Goal: Information Seeking & Learning: Find contact information

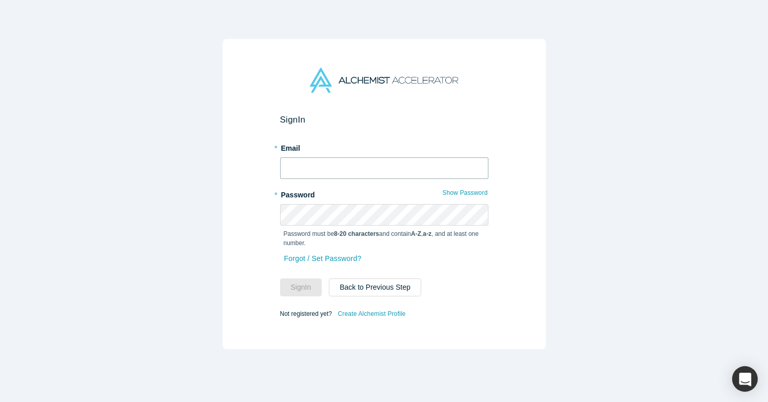
type input "[PERSON_NAME][EMAIL_ADDRESS][DOMAIN_NAME]"
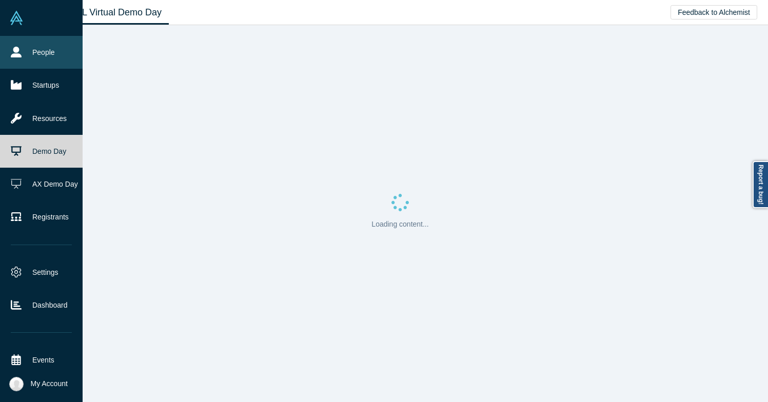
click at [17, 61] on link "People" at bounding box center [41, 52] width 83 height 33
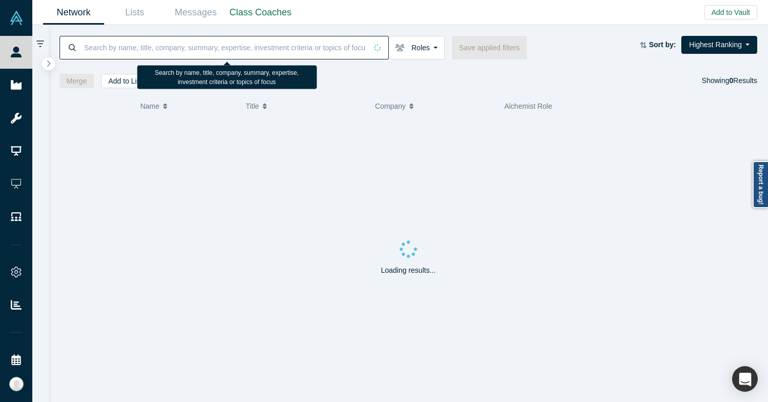
click at [162, 50] on input at bounding box center [225, 47] width 284 height 24
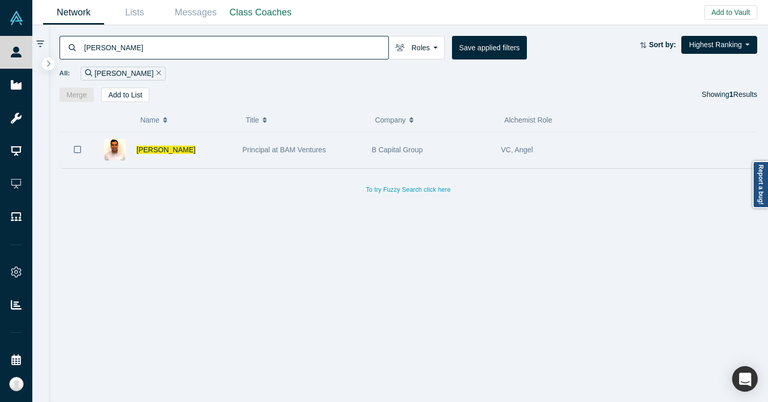
click at [266, 158] on div "Principal at BAM Ventures" at bounding box center [302, 149] width 118 height 35
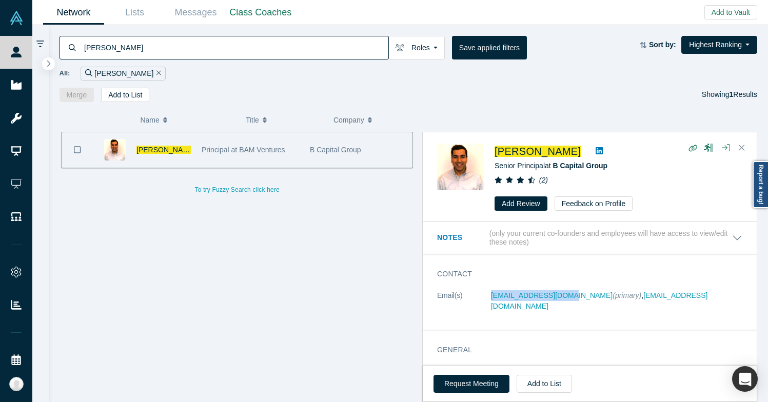
copy link "varma.anuj@gmail.com"
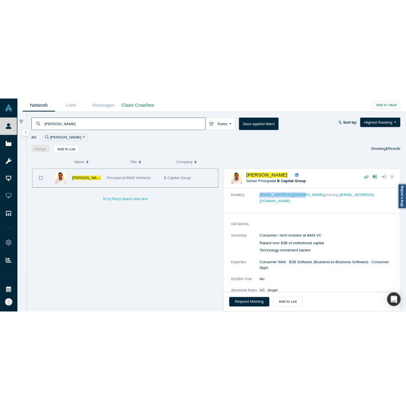
scroll to position [204, 0]
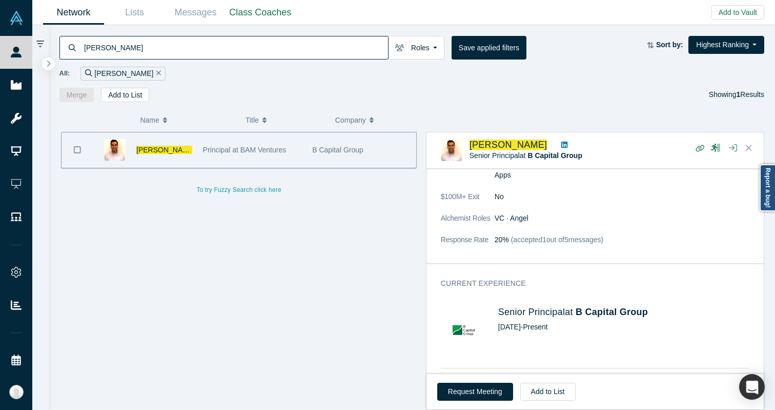
click at [273, 37] on input "anuj varma" at bounding box center [235, 47] width 305 height 24
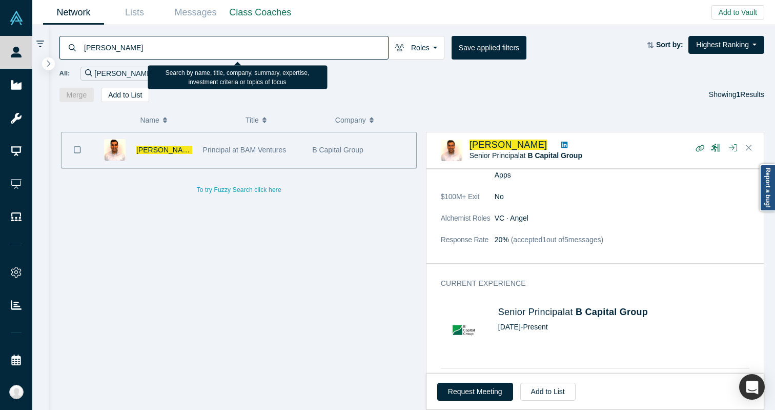
click at [273, 37] on input "anuj varma" at bounding box center [235, 47] width 305 height 24
type input "matt robinson"
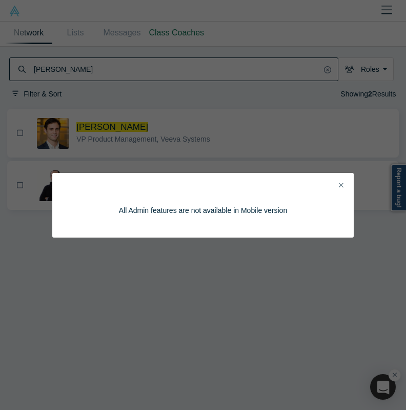
click at [343, 187] on icon "Close" at bounding box center [341, 185] width 5 height 7
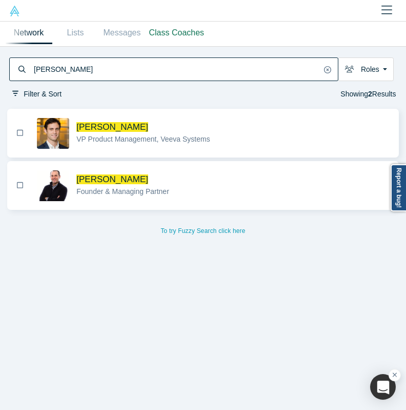
click at [114, 68] on input "matt robinson" at bounding box center [177, 69] width 288 height 21
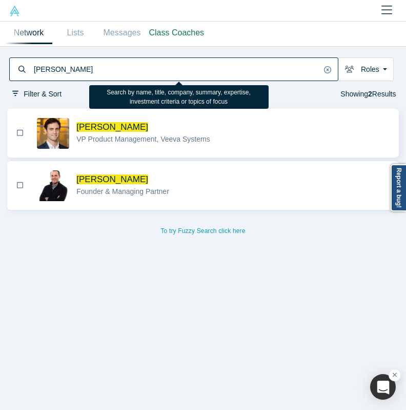
click at [114, 68] on input "matt robinson" at bounding box center [177, 69] width 288 height 21
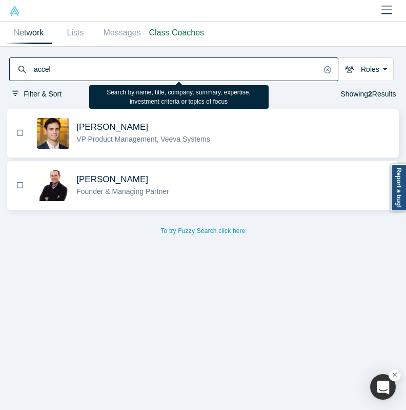
type input "accel"
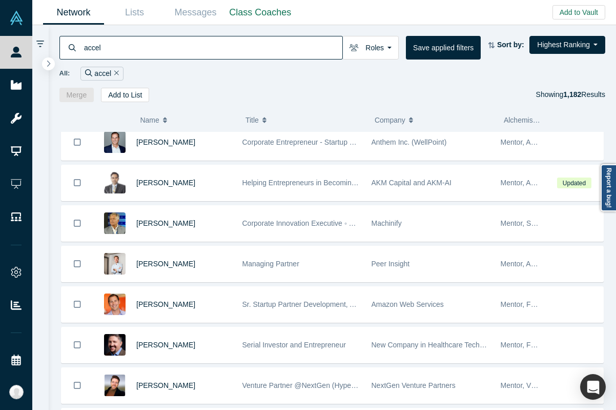
scroll to position [1360, 0]
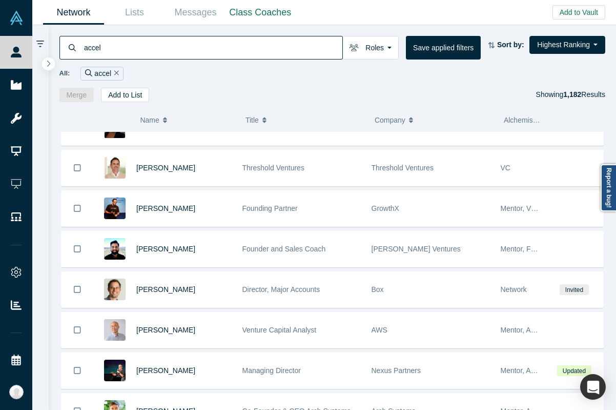
click at [404, 123] on span "Company" at bounding box center [390, 120] width 31 height 22
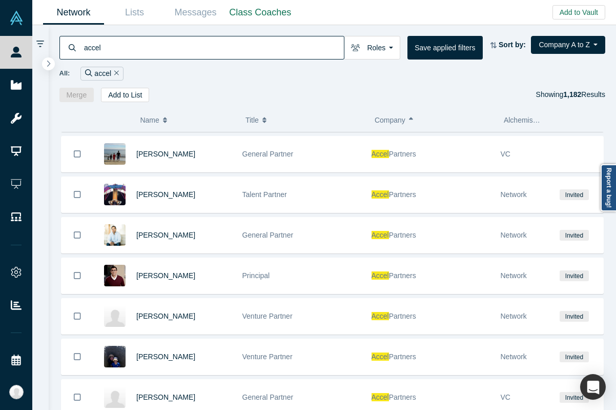
scroll to position [2191, 0]
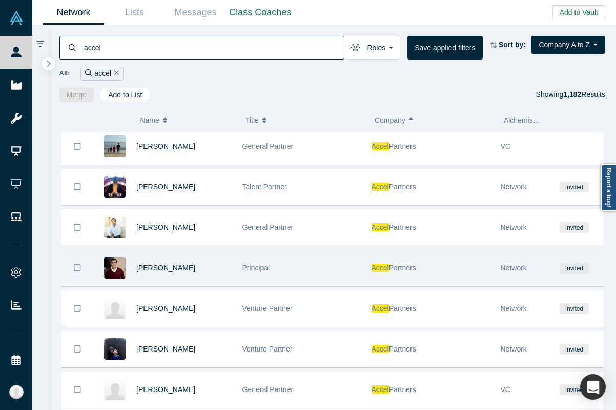
click at [372, 277] on div "Accel Partners" at bounding box center [431, 267] width 118 height 35
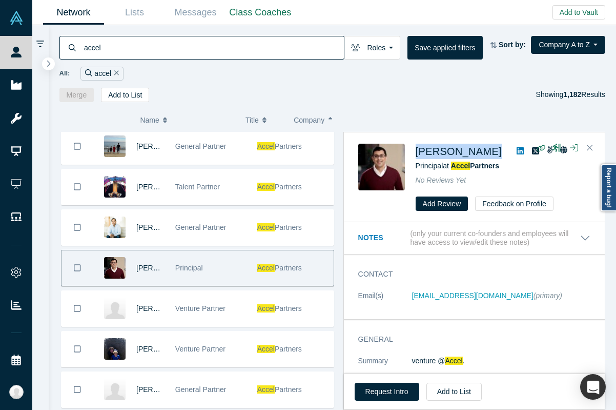
drag, startPoint x: 485, startPoint y: 149, endPoint x: 413, endPoint y: 151, distance: 71.3
click at [413, 151] on div "Vas Natarajan Principal at Accel Partners No Reviews Yet Add Review Feedback on…" at bounding box center [476, 178] width 236 height 68
copy div "Vas Natarajan"
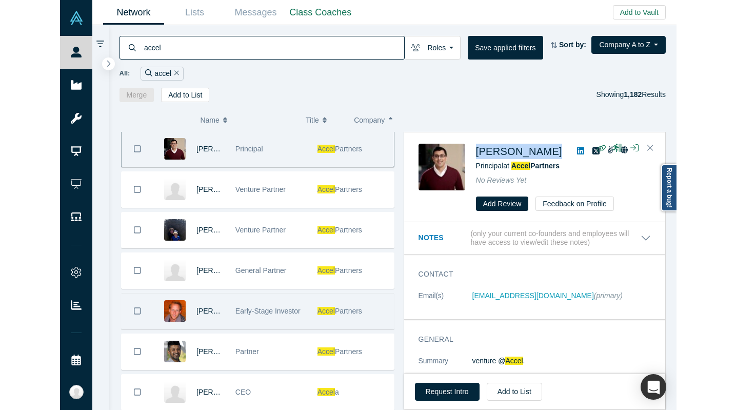
scroll to position [2310, 0]
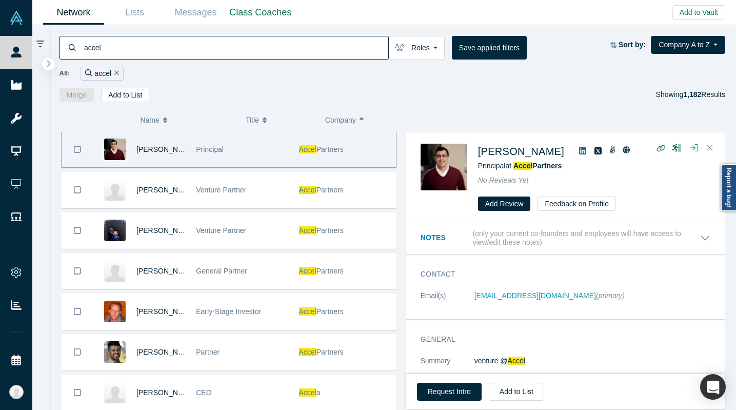
click at [205, 54] on input "accel" at bounding box center [235, 47] width 305 height 24
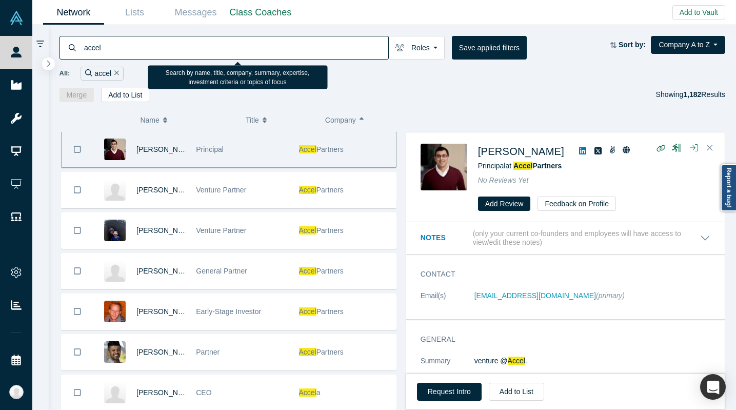
click at [205, 54] on input "accel" at bounding box center [235, 47] width 305 height 24
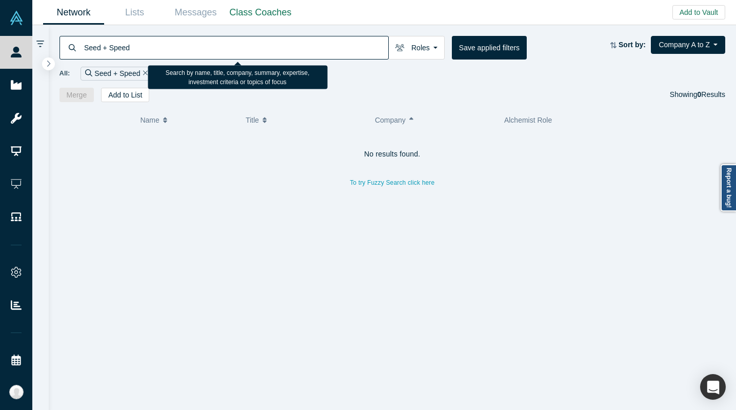
click at [205, 54] on input "Seed + Speed" at bounding box center [235, 47] width 305 height 24
click at [180, 43] on input "Daniel Steffen" at bounding box center [235, 47] width 305 height 24
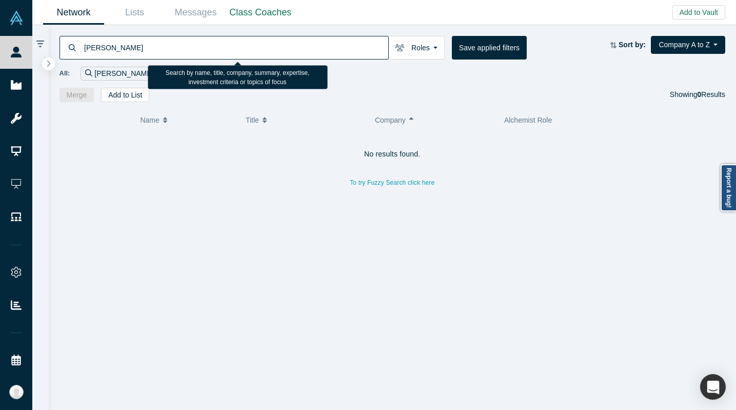
click at [180, 43] on input "Daniel Steffen" at bounding box center [235, 47] width 305 height 24
type input "redalpine"
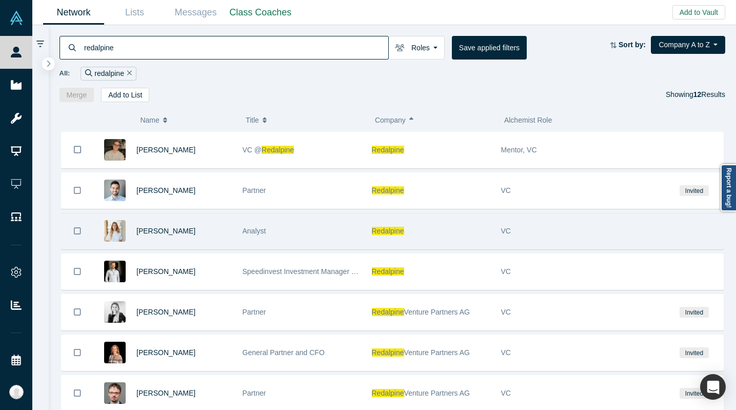
click at [303, 230] on div "Analyst" at bounding box center [302, 230] width 118 height 35
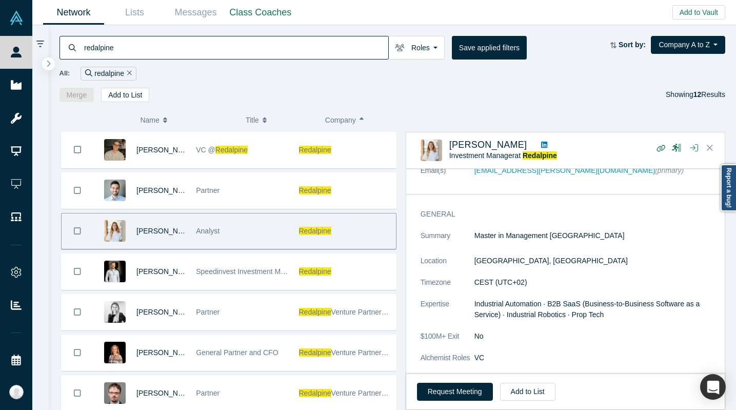
scroll to position [72, 0]
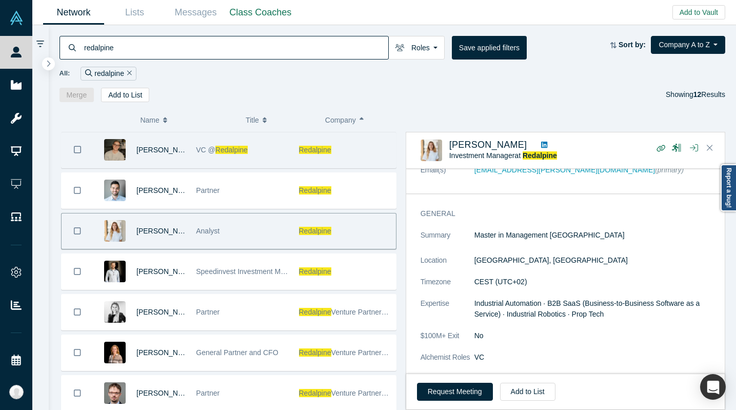
click at [287, 157] on div "VC @ Redalpine" at bounding box center [242, 149] width 92 height 35
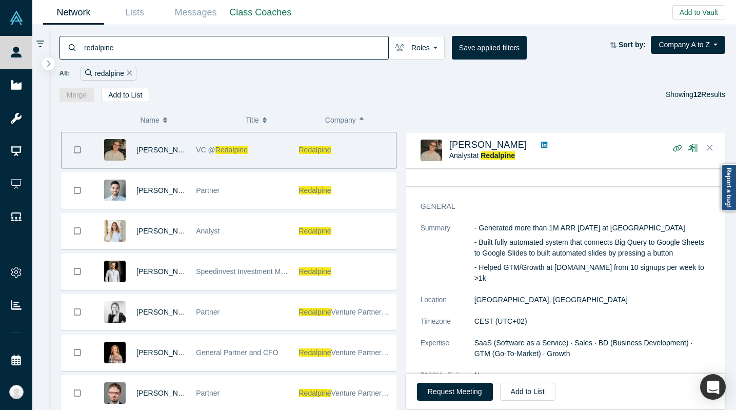
scroll to position [0, 0]
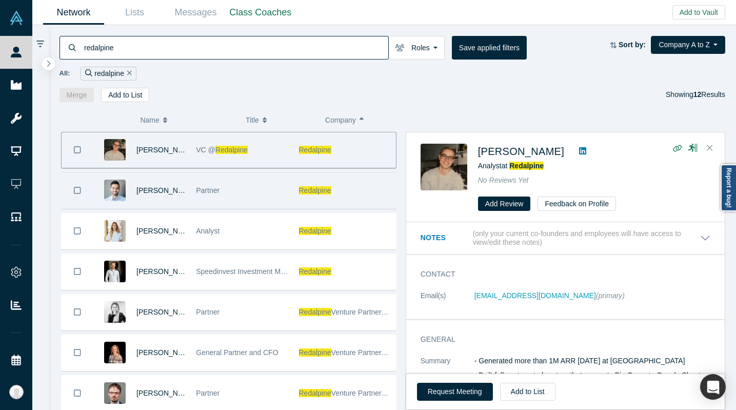
click at [278, 196] on div "Partner" at bounding box center [242, 190] width 92 height 35
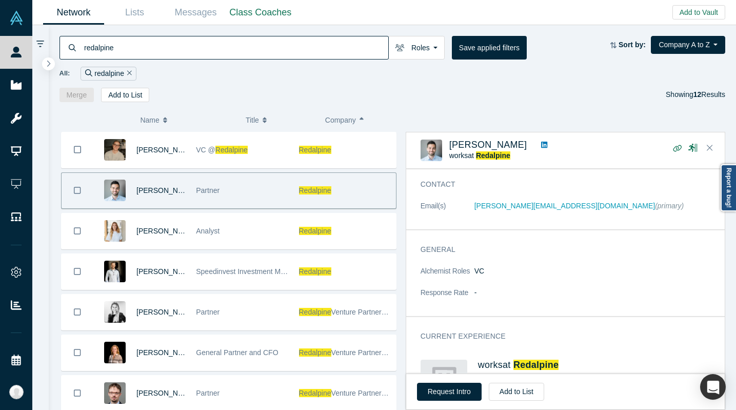
scroll to position [22, 0]
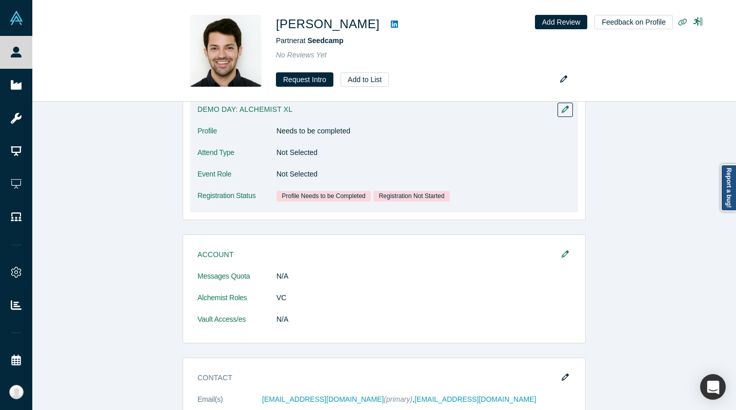
scroll to position [171, 0]
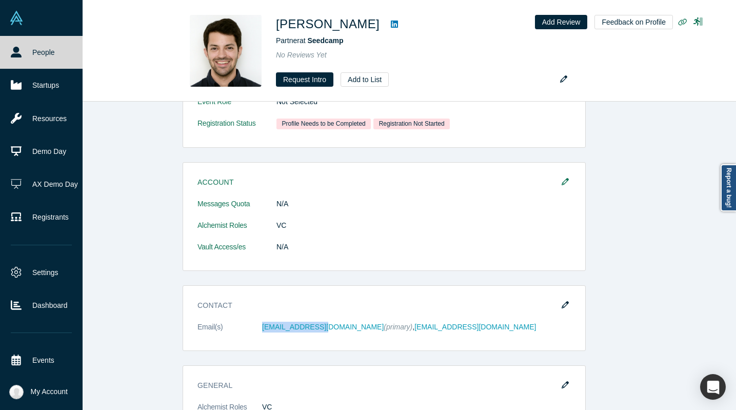
click at [14, 51] on icon at bounding box center [16, 52] width 11 height 11
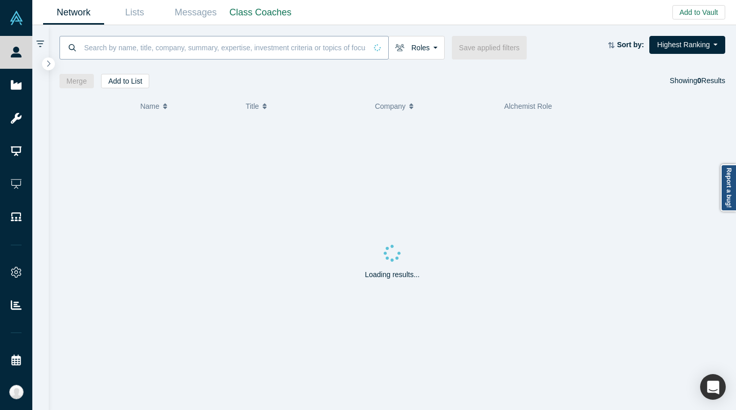
click at [171, 42] on input at bounding box center [225, 47] width 284 height 24
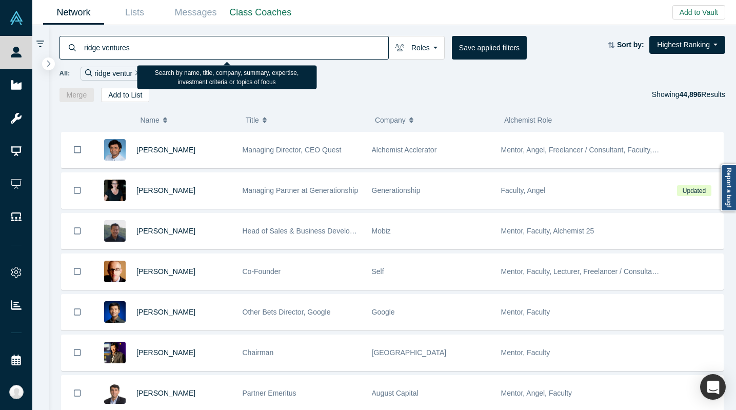
type input "ridge ventures"
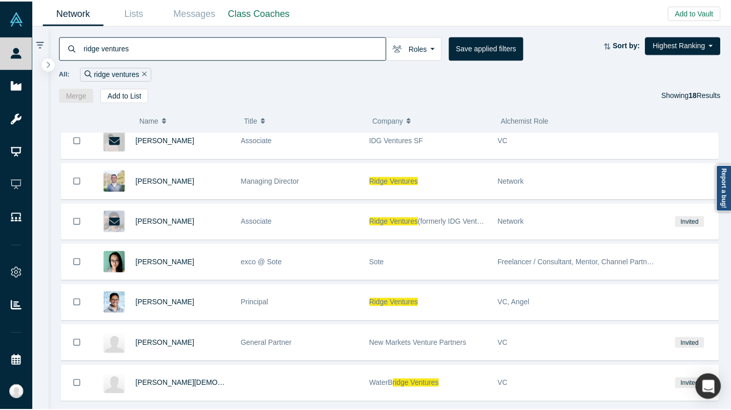
scroll to position [475, 0]
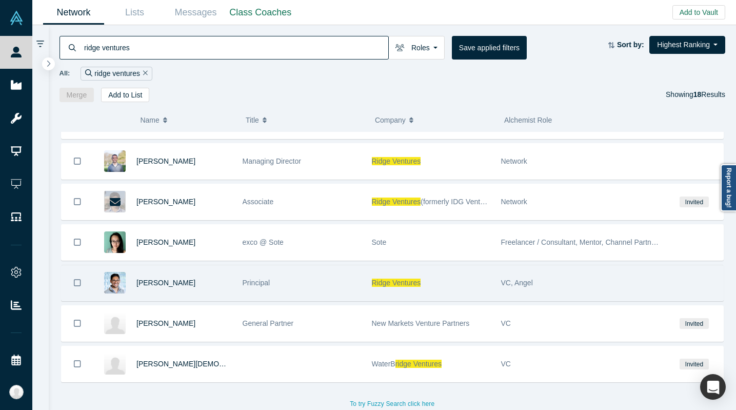
click at [321, 275] on div "Principal" at bounding box center [302, 282] width 118 height 35
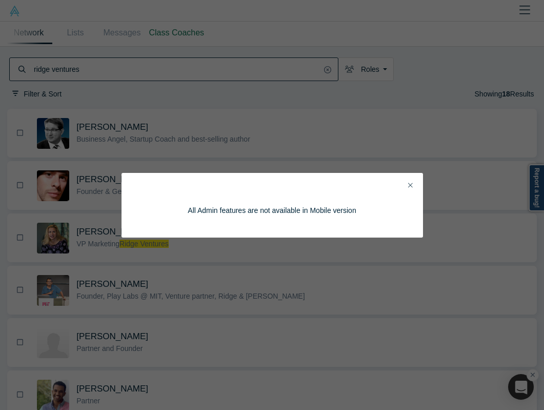
click at [403, 184] on div "All Admin features are not available in Mobile version" at bounding box center [273, 205] width 302 height 65
click at [413, 184] on button "Close" at bounding box center [410, 186] width 11 height 12
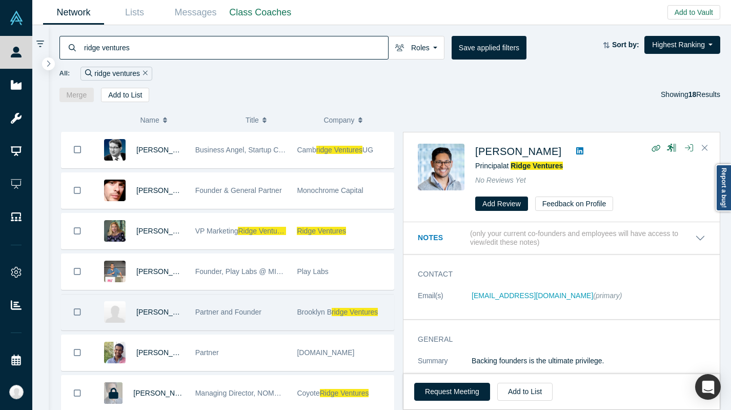
scroll to position [244, 0]
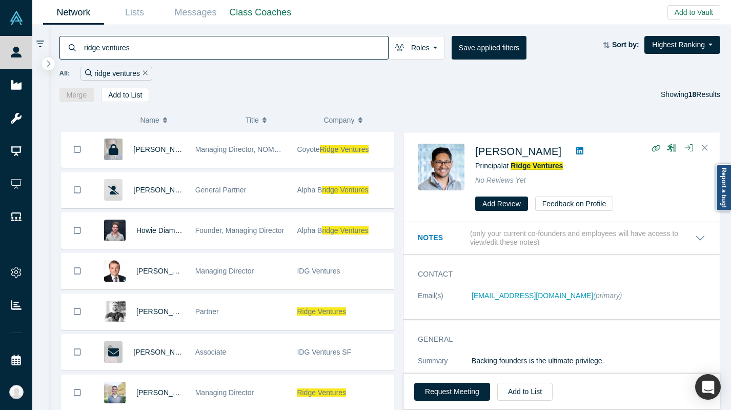
click at [552, 165] on span "Ridge Ventures" at bounding box center [537, 166] width 52 height 8
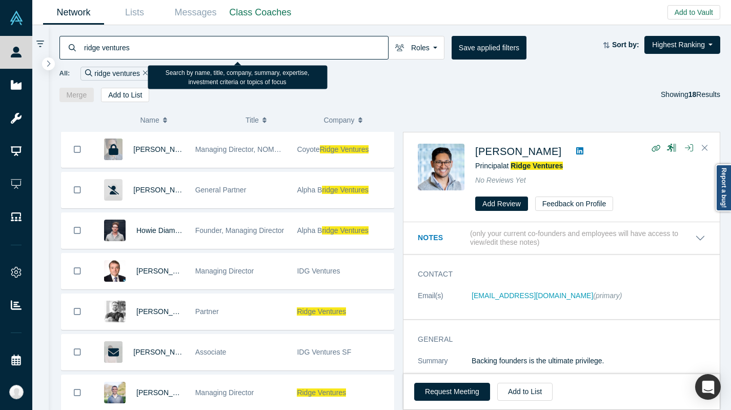
click at [112, 51] on input "ridge ventures" at bounding box center [235, 47] width 305 height 24
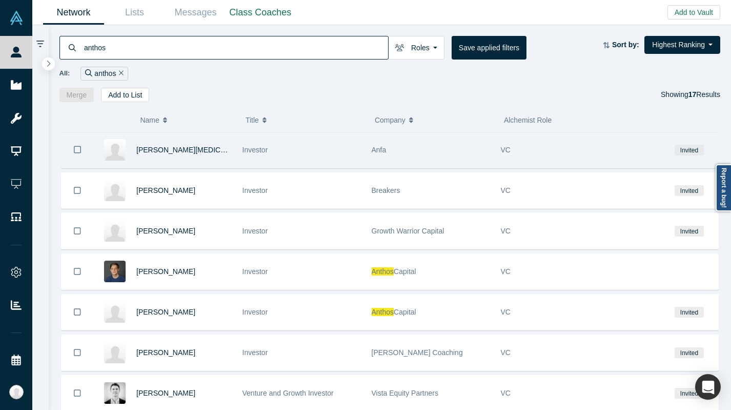
click at [701, 145] on span "Invited" at bounding box center [689, 150] width 29 height 11
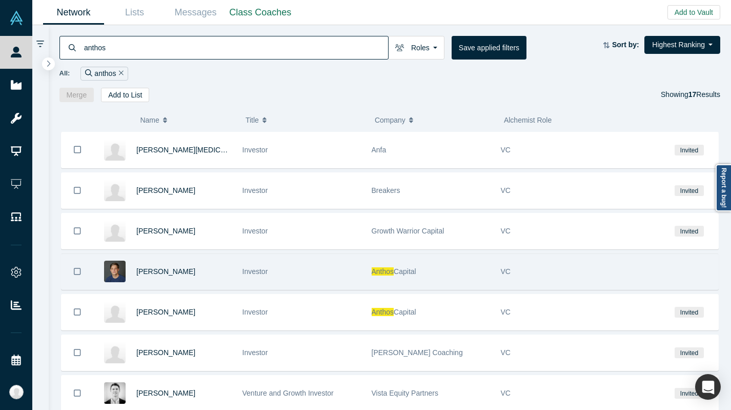
click at [408, 261] on div "Anthos Capital" at bounding box center [431, 271] width 118 height 35
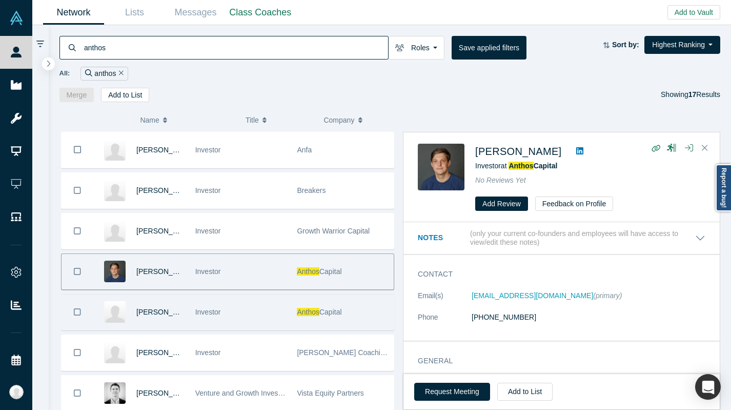
click at [273, 309] on div "Investor" at bounding box center [240, 311] width 91 height 35
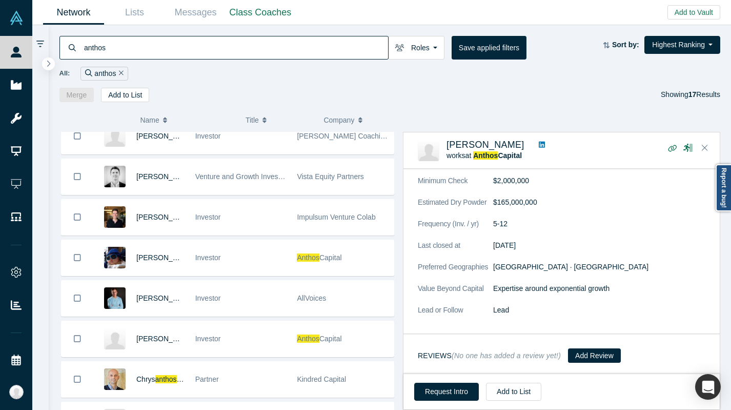
scroll to position [226, 0]
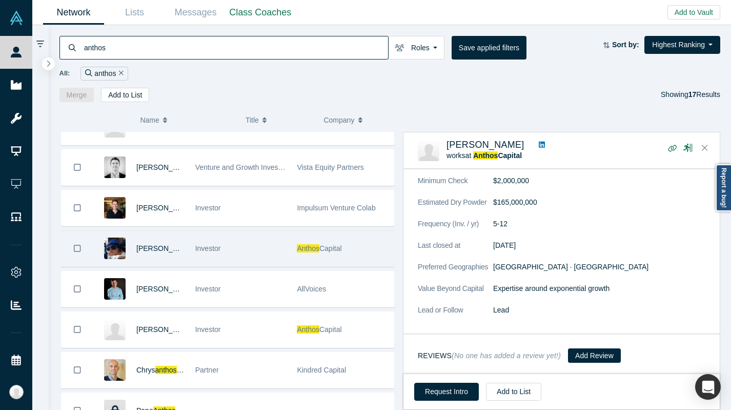
click at [274, 247] on div "Investor" at bounding box center [240, 248] width 91 height 35
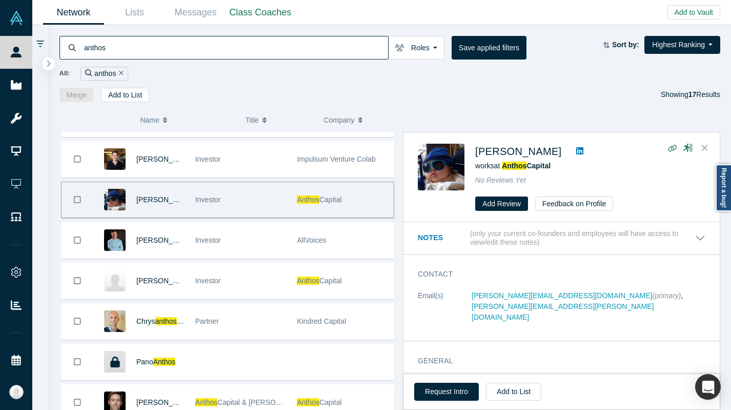
scroll to position [323, 0]
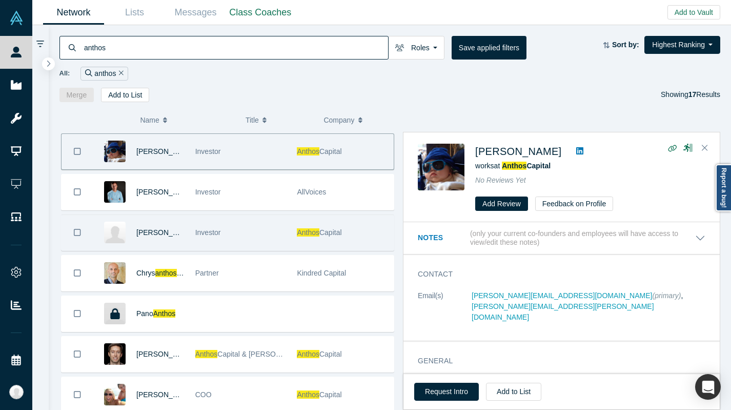
click at [266, 231] on div "Investor" at bounding box center [240, 232] width 91 height 35
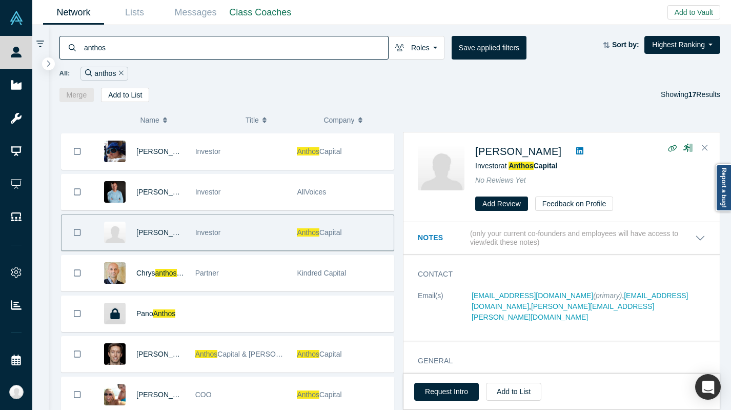
click at [225, 43] on input "anthos" at bounding box center [235, 47] width 305 height 24
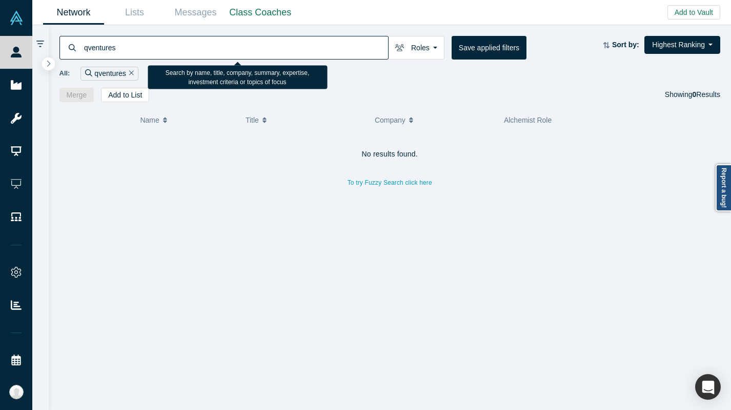
click at [86, 48] on input "qventures" at bounding box center [235, 47] width 305 height 24
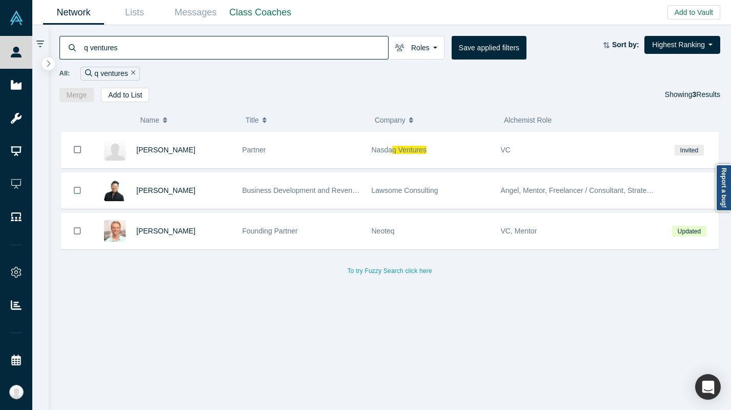
click at [140, 44] on input "q ventures" at bounding box center [235, 47] width 305 height 24
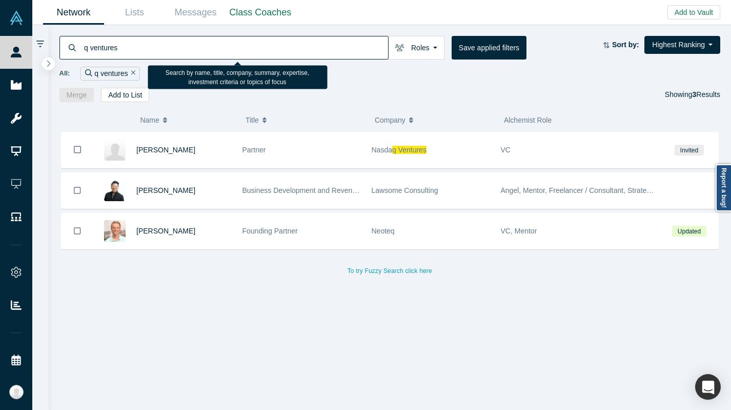
click at [140, 44] on input "q ventures" at bounding box center [235, 47] width 305 height 24
paste input "[PERSON_NAME]"
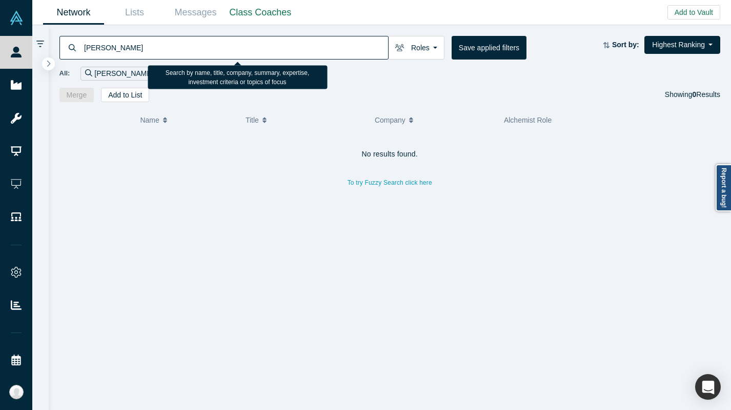
click at [198, 55] on input "[PERSON_NAME]" at bounding box center [235, 47] width 305 height 24
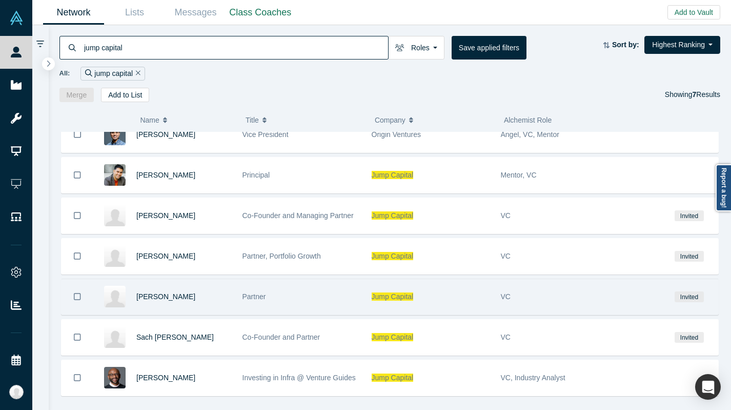
scroll to position [29, 0]
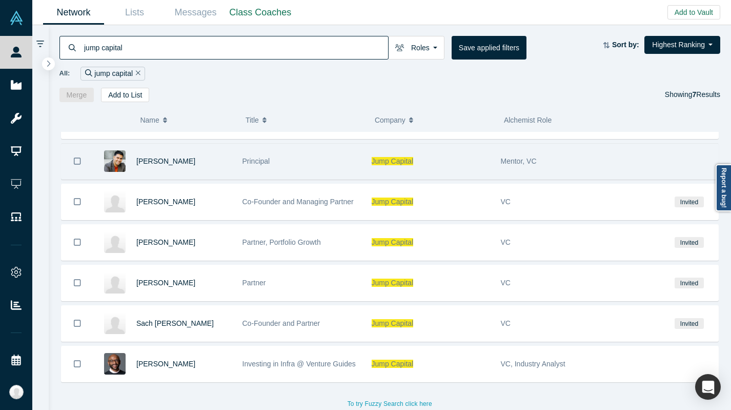
click at [392, 172] on div "Jump Capital" at bounding box center [431, 161] width 118 height 35
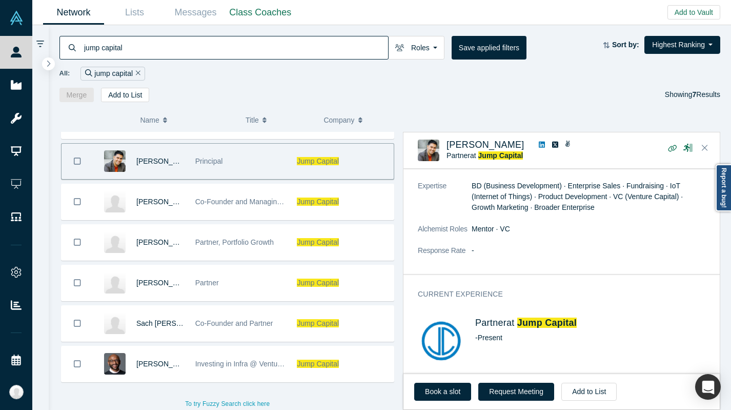
scroll to position [0, 0]
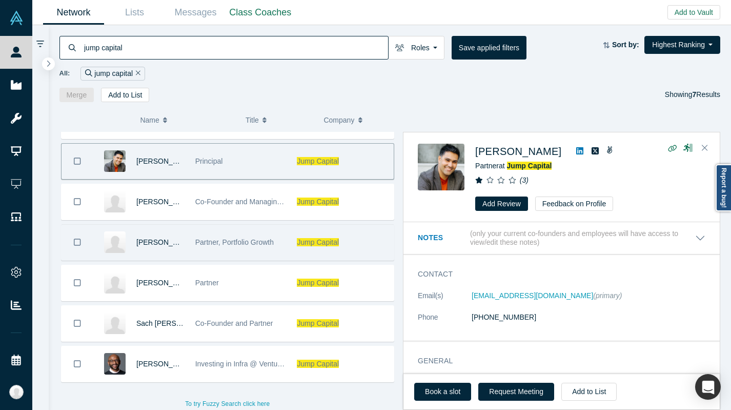
click at [275, 232] on div "Partner, Portfolio Growth" at bounding box center [240, 242] width 91 height 35
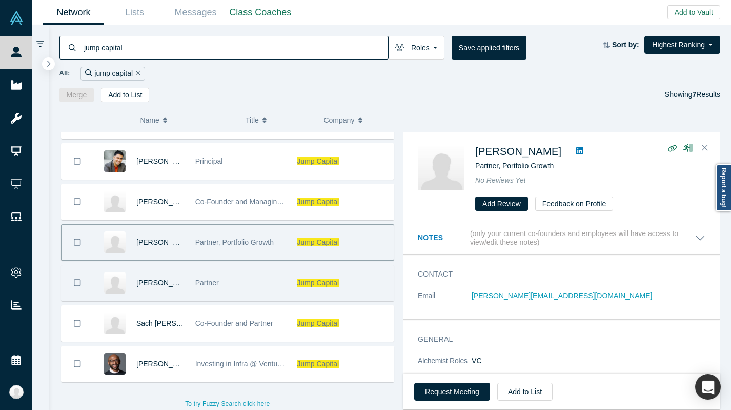
click at [274, 279] on div "Partner" at bounding box center [240, 282] width 91 height 35
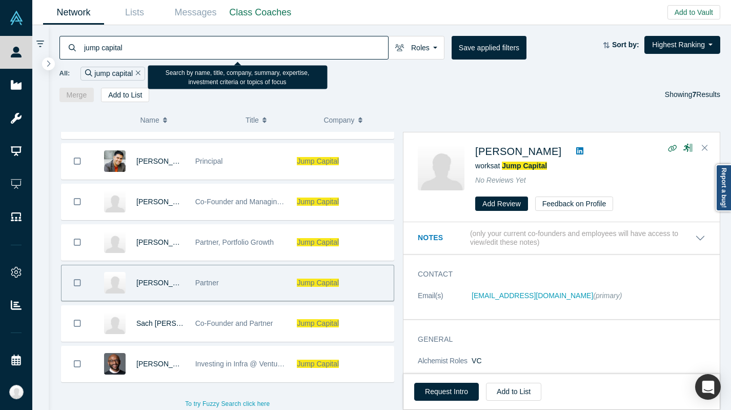
click at [134, 53] on input "jump capital" at bounding box center [235, 47] width 305 height 24
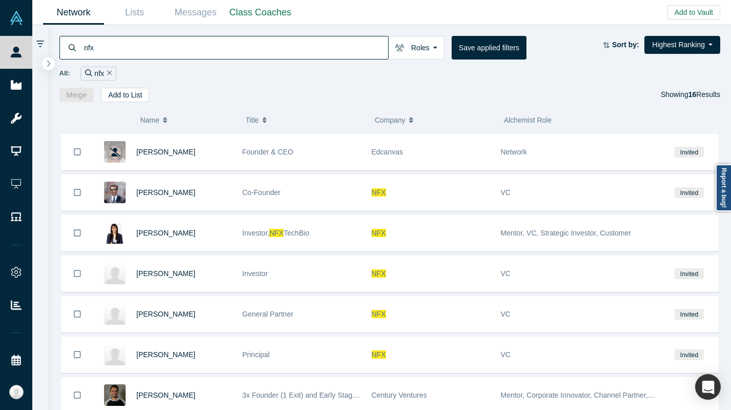
scroll to position [394, 0]
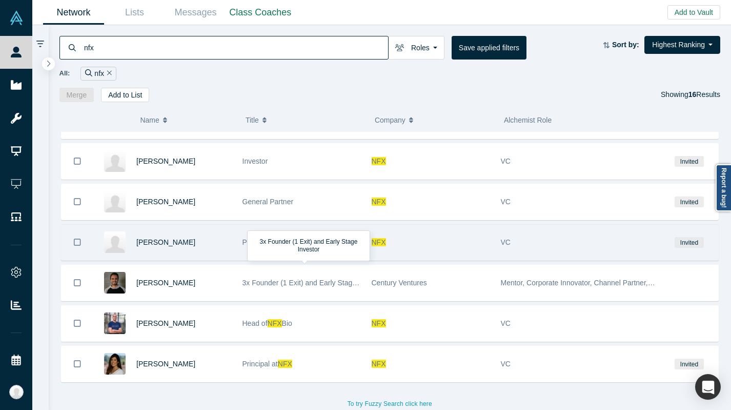
click at [315, 250] on div "Principal" at bounding box center [302, 242] width 118 height 35
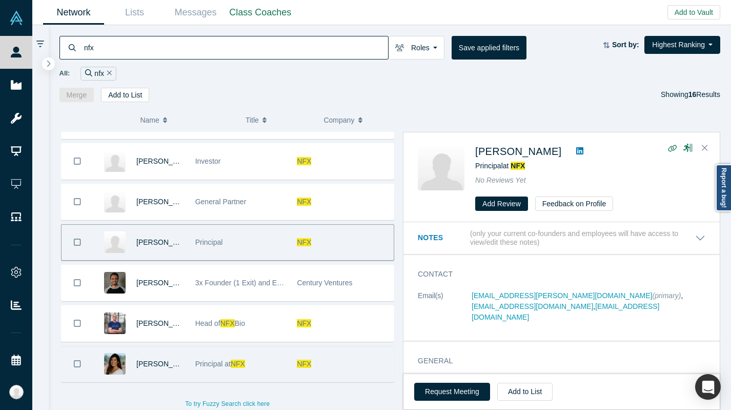
click at [188, 359] on div "[PERSON_NAME]" at bounding box center [141, 363] width 96 height 35
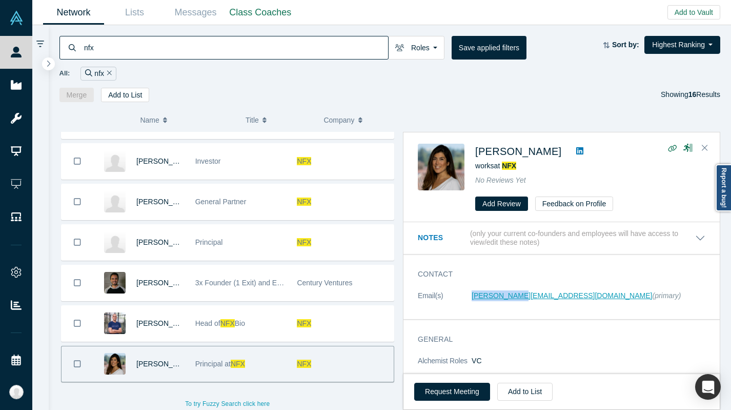
copy link "[PERSON_NAME][EMAIL_ADDRESS][DOMAIN_NAME]"
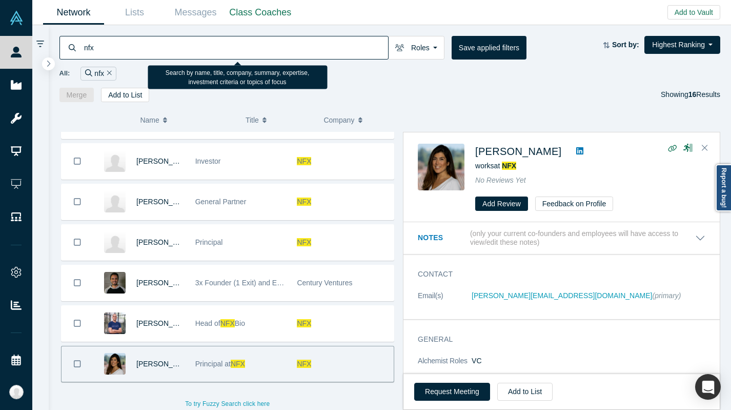
click at [120, 48] on input "nfx" at bounding box center [235, 47] width 305 height 24
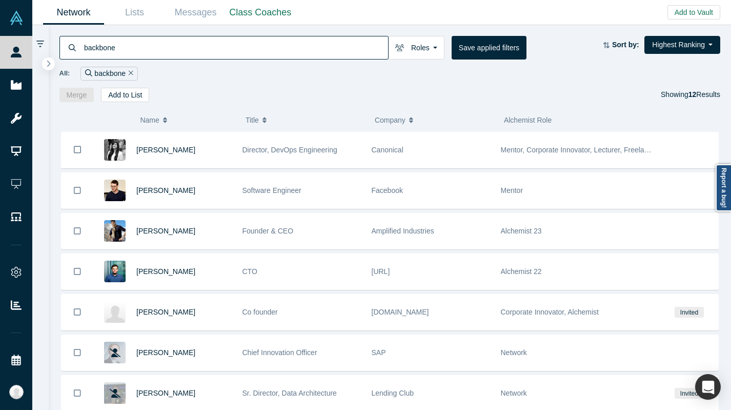
click at [308, 42] on input "backbone" at bounding box center [235, 47] width 305 height 24
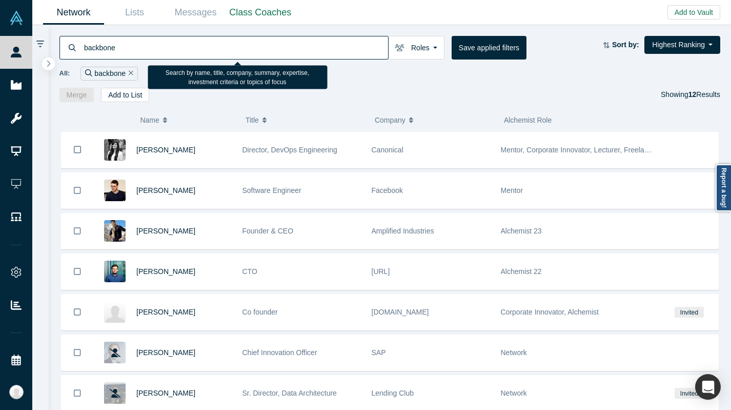
click at [308, 42] on input "backbone" at bounding box center [235, 47] width 305 height 24
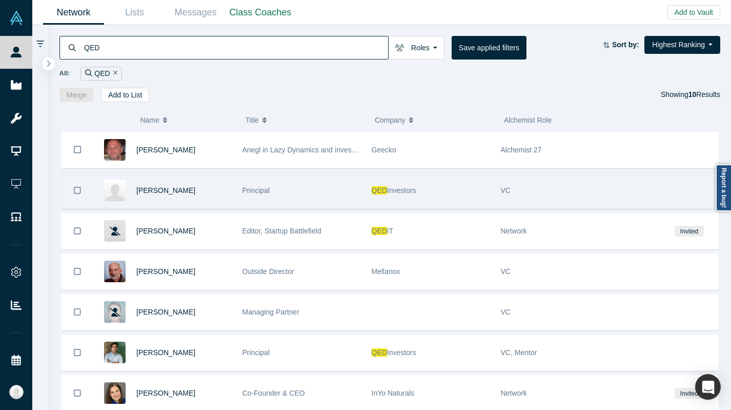
click at [438, 204] on div "QED Investors" at bounding box center [431, 190] width 118 height 35
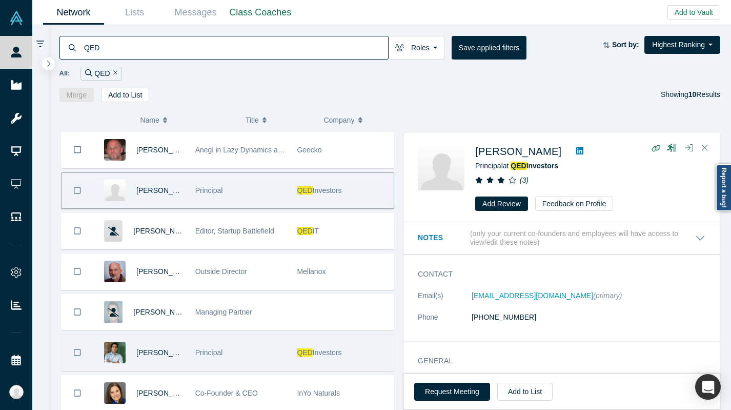
click at [277, 362] on div "Principal" at bounding box center [240, 352] width 91 height 35
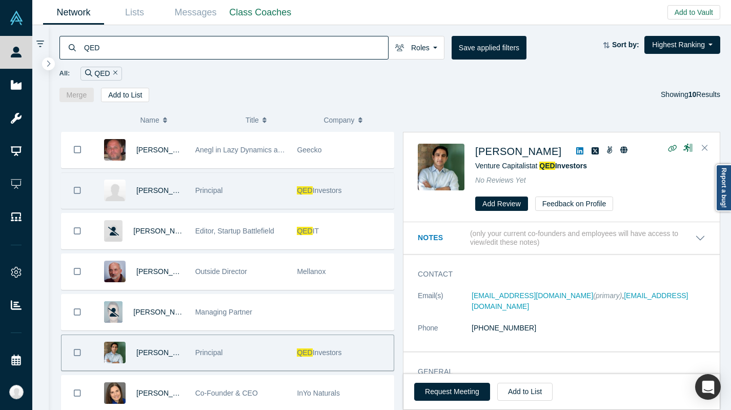
click at [247, 191] on div "Principal" at bounding box center [240, 190] width 91 height 35
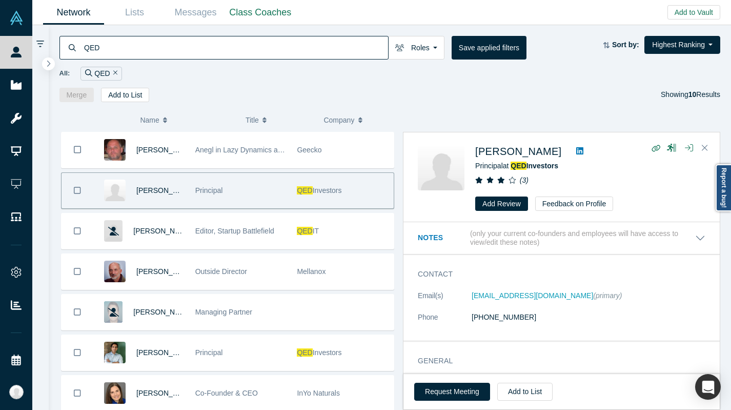
click at [247, 188] on div "Principal" at bounding box center [240, 190] width 91 height 35
copy link "[EMAIL_ADDRESS][DOMAIN_NAME]"
click at [167, 48] on input "QED" at bounding box center [235, 47] width 305 height 24
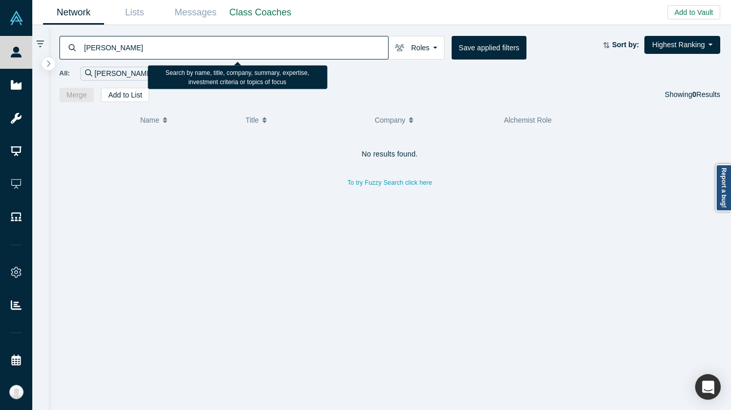
click at [165, 51] on input "[PERSON_NAME]" at bounding box center [235, 47] width 305 height 24
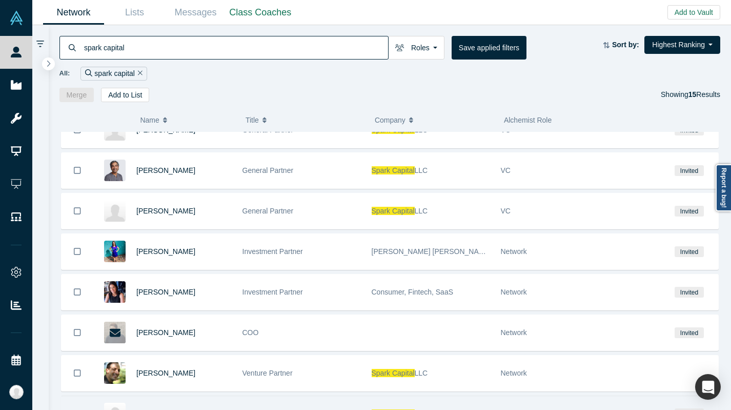
scroll to position [147, 0]
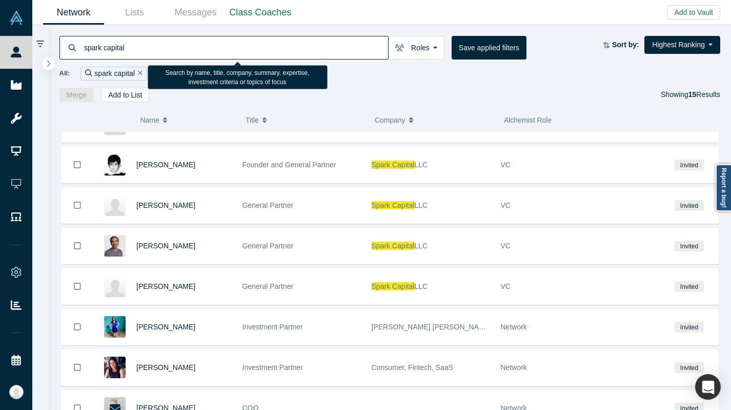
click at [120, 38] on input "spark capital" at bounding box center [235, 47] width 305 height 24
paste input "[PERSON_NAME] Hippeau"
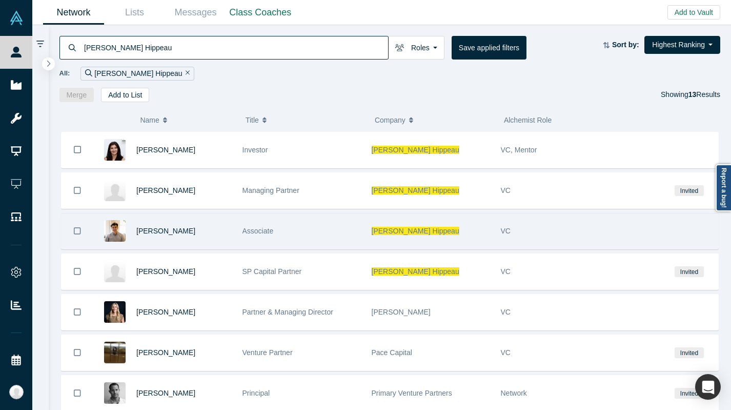
click at [213, 229] on div "[PERSON_NAME]" at bounding box center [183, 230] width 95 height 35
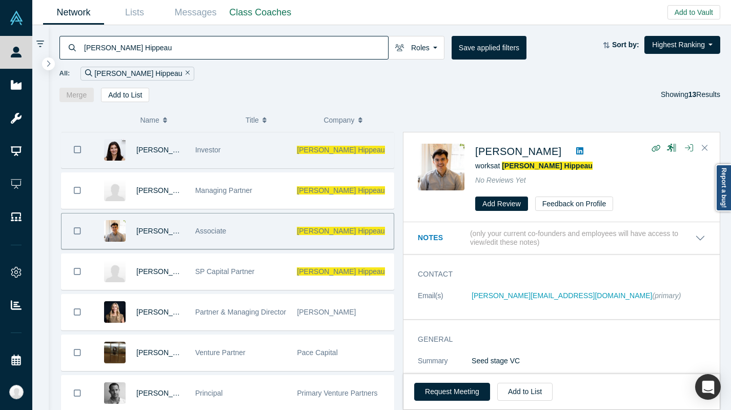
click at [237, 157] on div "Investor" at bounding box center [240, 149] width 91 height 35
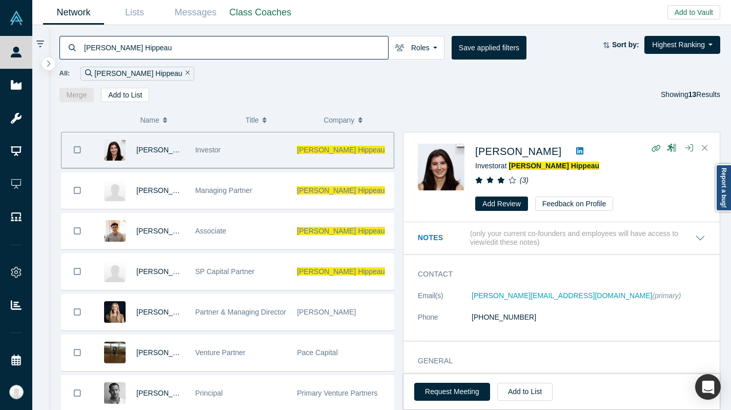
click at [189, 32] on div "[PERSON_NAME] Hippeau Roles Founders Faculty Mentors Alumni Mentor Angels VCs C…" at bounding box center [390, 63] width 683 height 77
click at [185, 47] on input "[PERSON_NAME] Hippeau" at bounding box center [235, 47] width 305 height 24
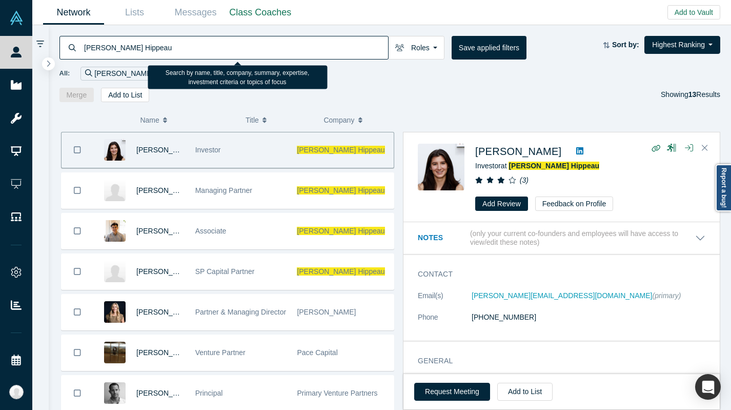
click at [185, 47] on input "[PERSON_NAME] Hippeau" at bounding box center [235, 47] width 305 height 24
paste input "Rhapsody Venture Partners"
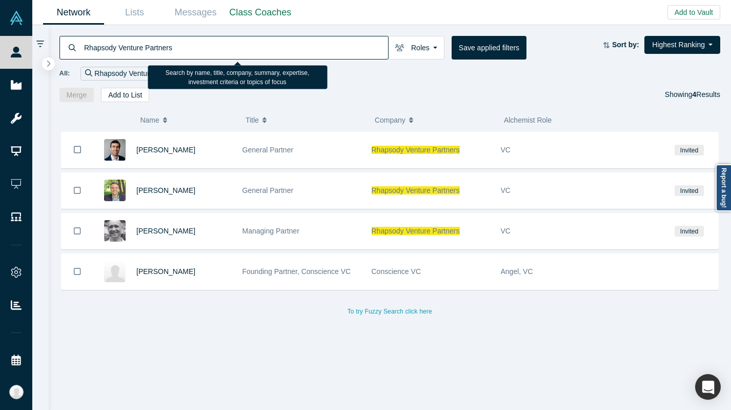
click at [117, 42] on input "Rhapsody Venture Partners" at bounding box center [235, 47] width 305 height 24
paste input "LocalGlobe"
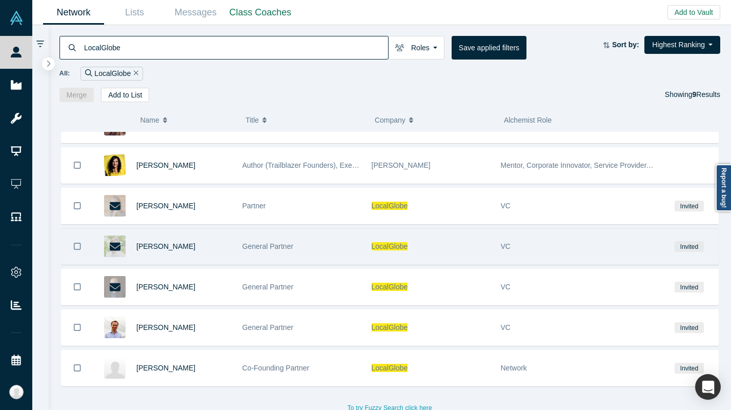
scroll to position [110, 0]
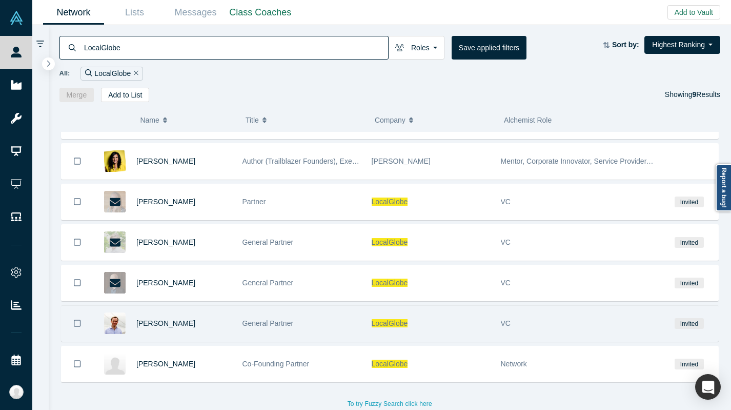
click at [287, 332] on div "General Partner" at bounding box center [302, 323] width 118 height 35
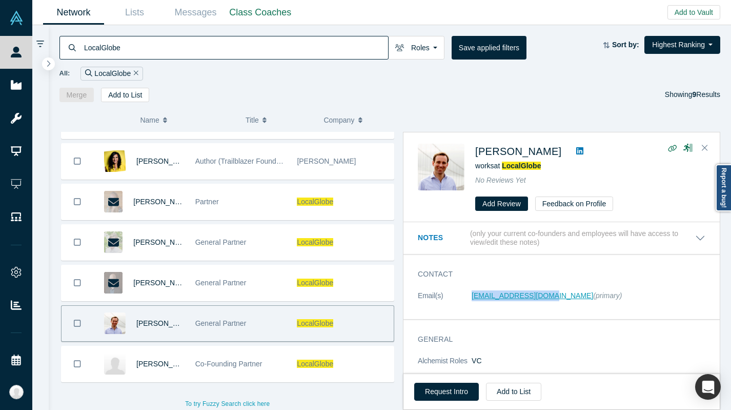
copy link "[EMAIL_ADDRESS][DOMAIN_NAME]"
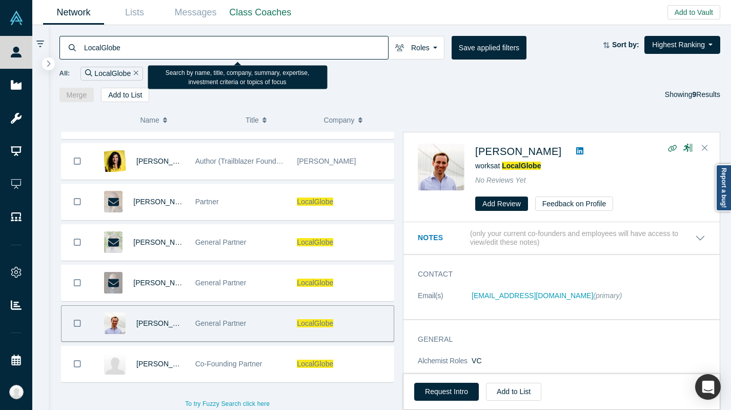
click at [105, 54] on input "LocalGlobe" at bounding box center [235, 47] width 305 height 24
paste input "Anthemis Group"
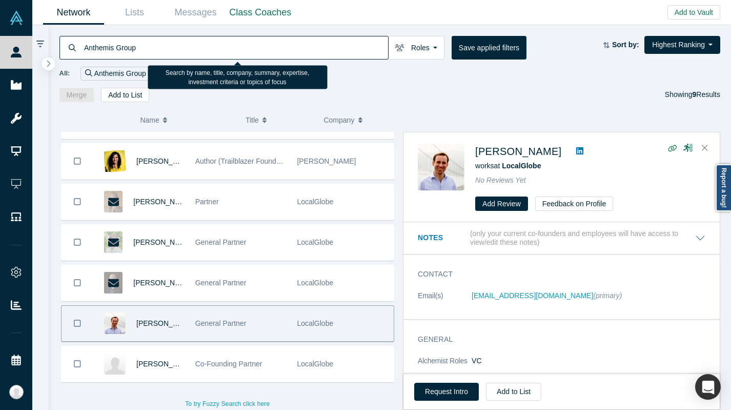
type input "Anthemis Group"
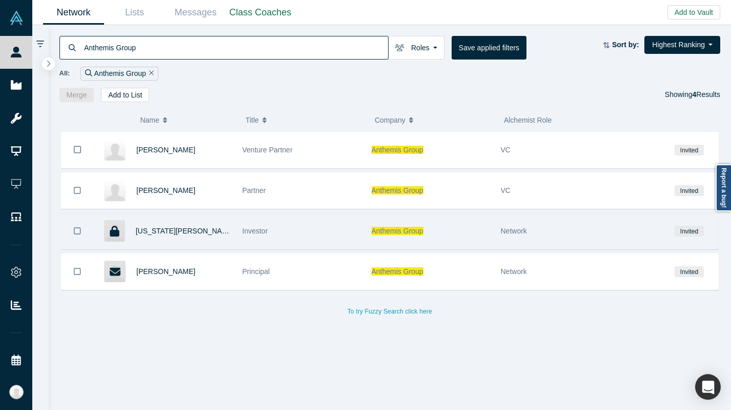
click at [333, 228] on div "Investor" at bounding box center [302, 230] width 118 height 35
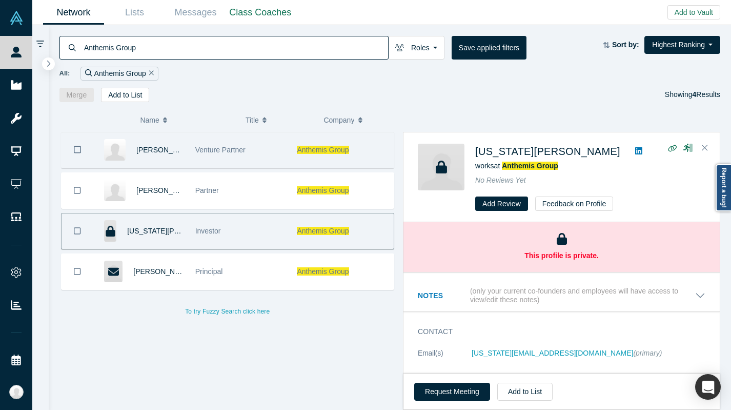
click at [208, 155] on div "Venture Partner" at bounding box center [240, 149] width 91 height 35
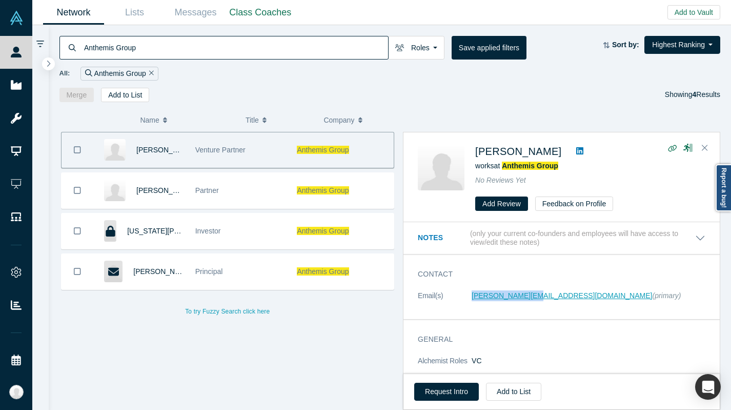
copy link "[PERSON_NAME][EMAIL_ADDRESS][DOMAIN_NAME]"
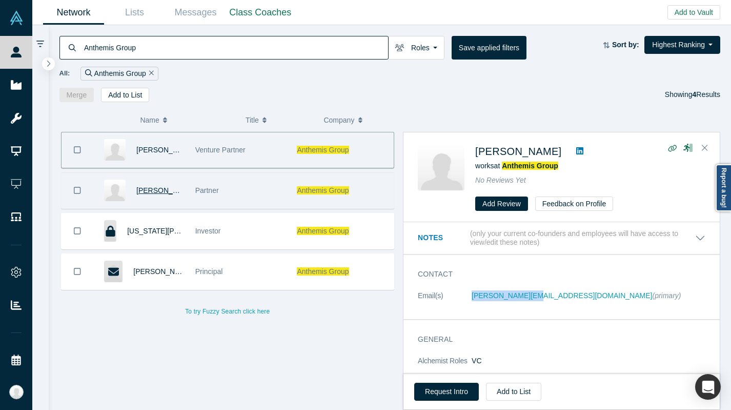
click at [149, 190] on span "[PERSON_NAME]" at bounding box center [165, 190] width 59 height 8
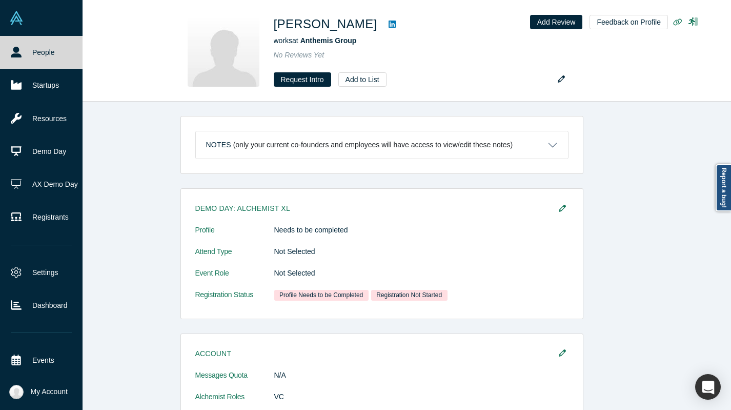
click at [15, 1] on link at bounding box center [41, 18] width 83 height 36
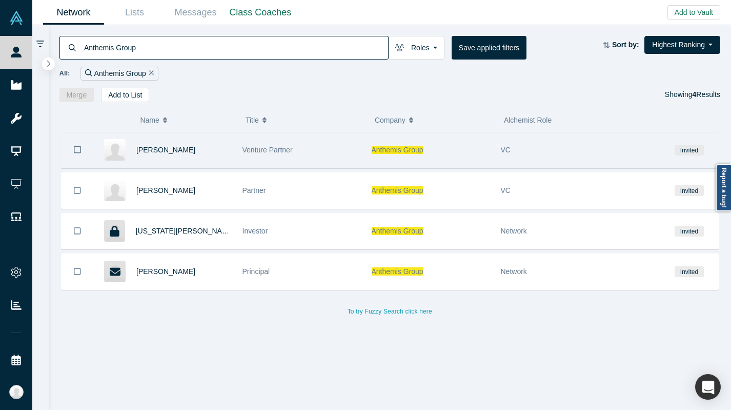
click at [333, 159] on div "Venture Partner" at bounding box center [302, 149] width 118 height 35
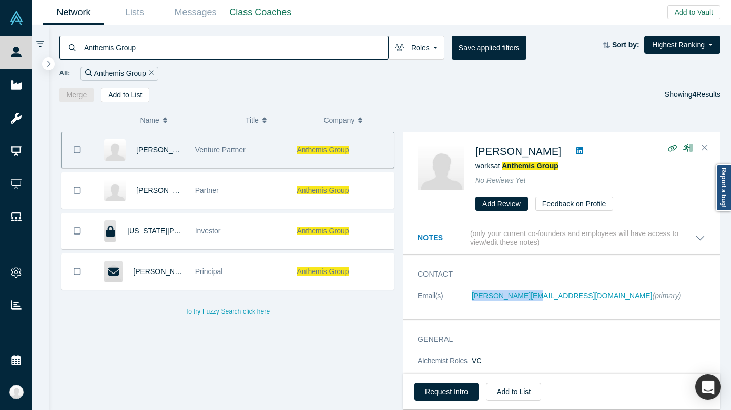
copy link "[PERSON_NAME][EMAIL_ADDRESS][DOMAIN_NAME]"
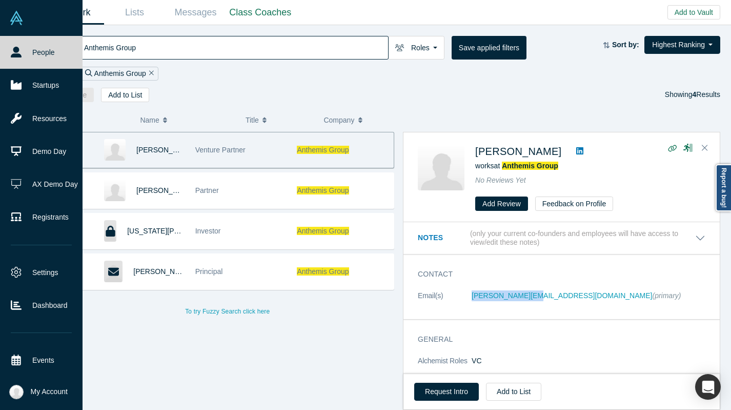
click at [26, 56] on link "People" at bounding box center [41, 52] width 83 height 33
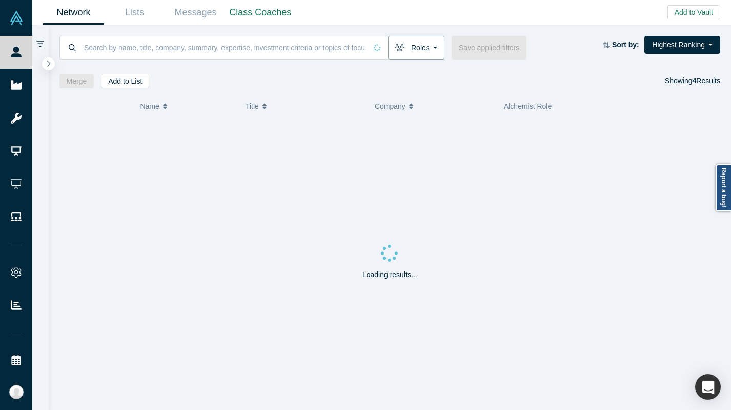
click at [442, 44] on button "Roles" at bounding box center [416, 48] width 56 height 24
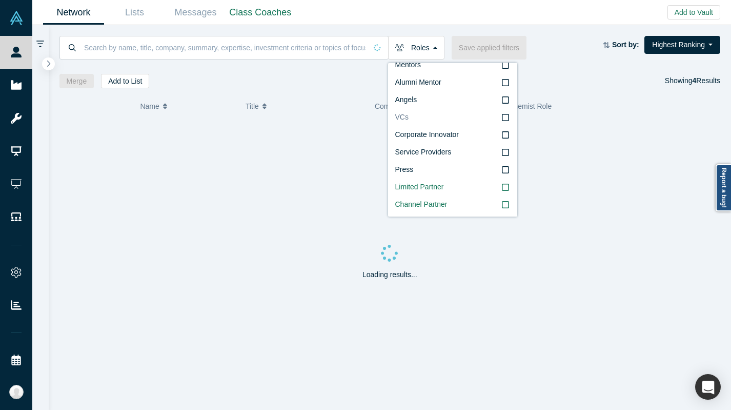
scroll to position [55, 0]
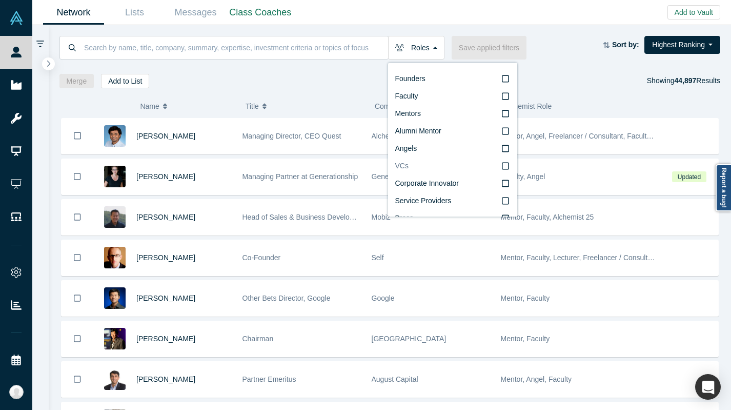
click at [432, 167] on label "VCs" at bounding box center [452, 165] width 115 height 17
click at [0, 0] on input "VCs" at bounding box center [0, 0] width 0 height 0
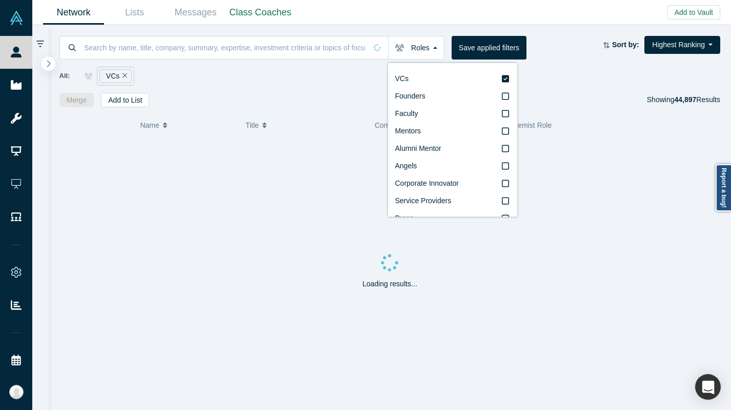
click at [44, 63] on button "button" at bounding box center [49, 64] width 14 height 14
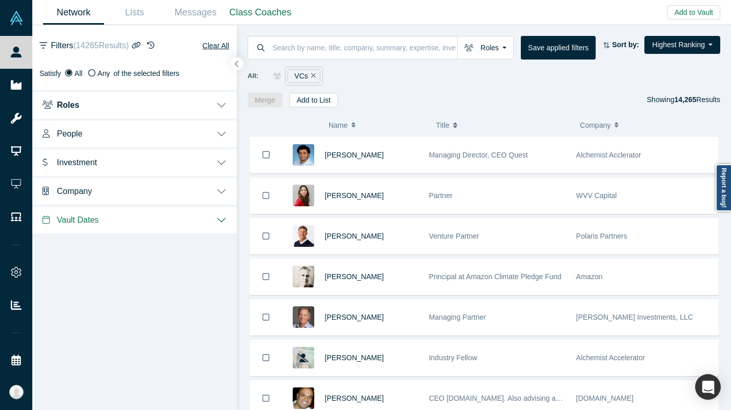
click at [132, 189] on button "Company" at bounding box center [134, 190] width 205 height 29
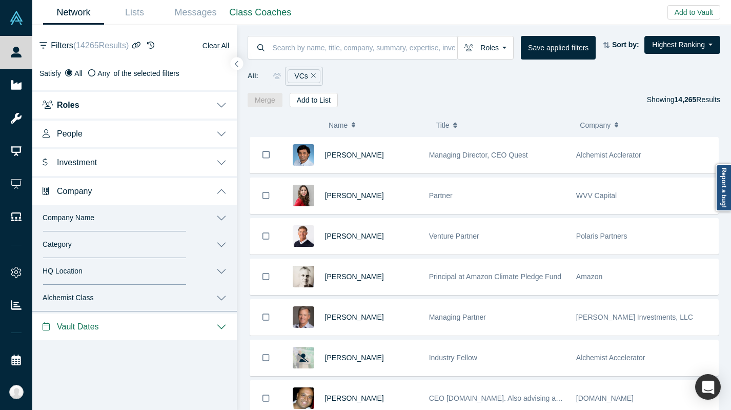
click at [128, 240] on button "Category" at bounding box center [134, 244] width 205 height 27
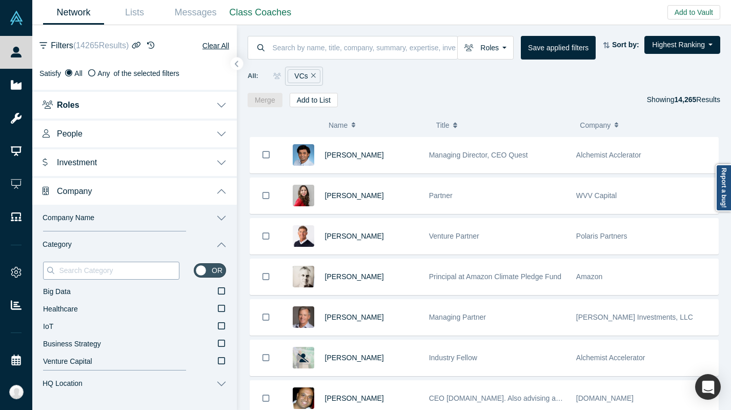
click at [134, 275] on input at bounding box center [118, 270] width 121 height 13
type input "fintech"
click at [128, 305] on label "fintech" at bounding box center [134, 309] width 183 height 17
click at [0, 0] on input "fintech" at bounding box center [0, 0] width 0 height 0
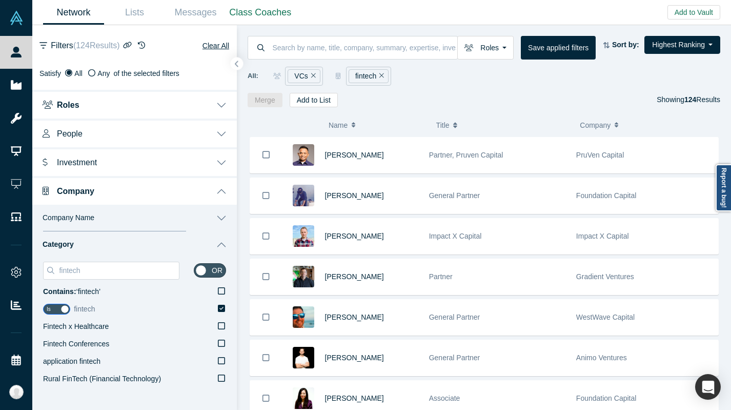
scroll to position [166, 0]
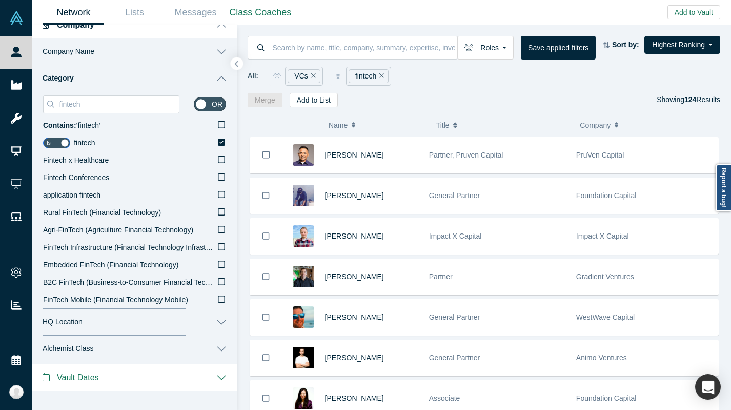
click at [148, 325] on button "HQ Location" at bounding box center [134, 322] width 205 height 27
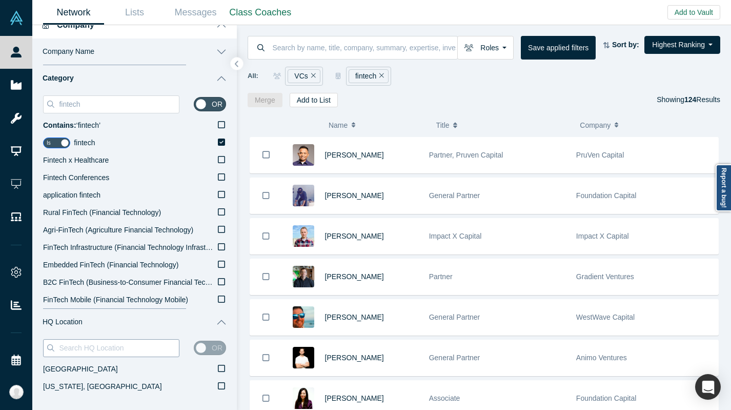
scroll to position [366, 0]
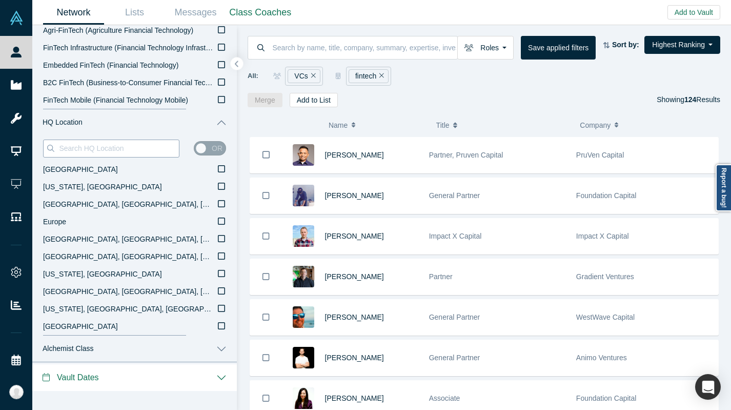
click at [128, 154] on input at bounding box center [118, 148] width 121 height 13
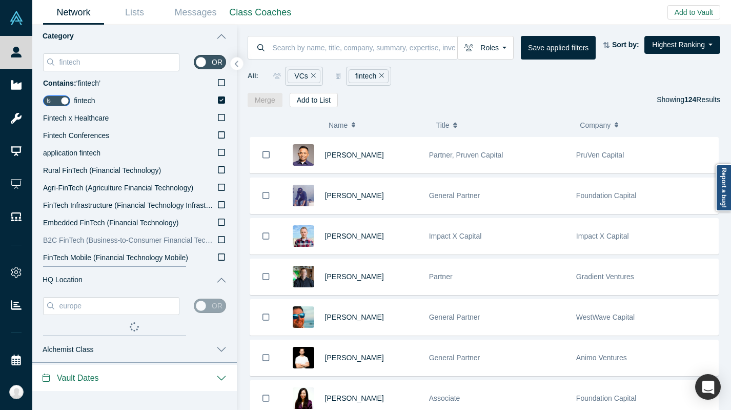
scroll to position [226, 0]
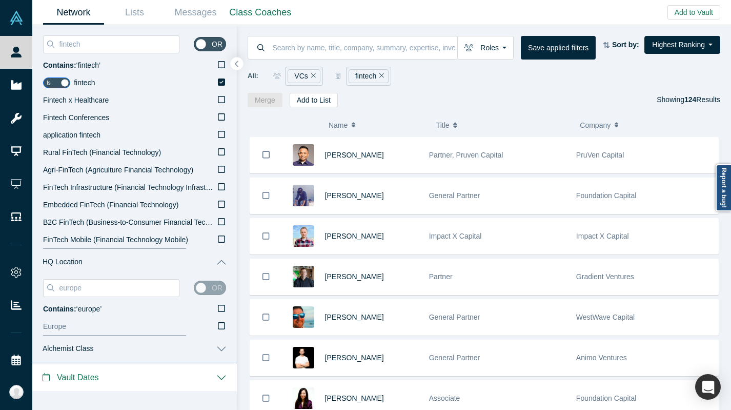
type input "europe"
click at [97, 324] on label "Europe" at bounding box center [134, 326] width 183 height 17
click at [0, 0] on input "Europe" at bounding box center [0, 0] width 0 height 0
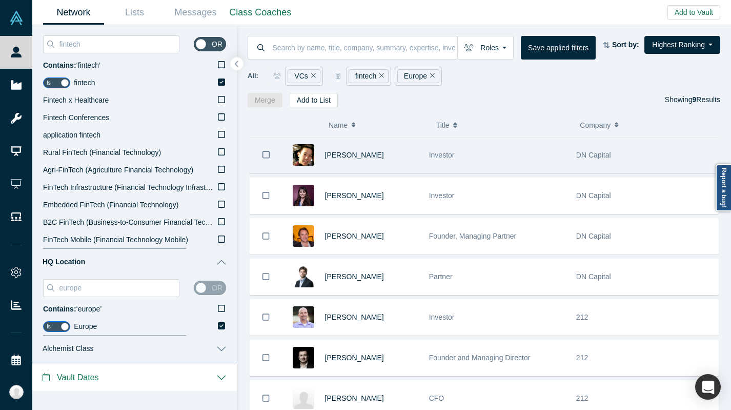
click at [448, 167] on div "Investor" at bounding box center [497, 154] width 136 height 35
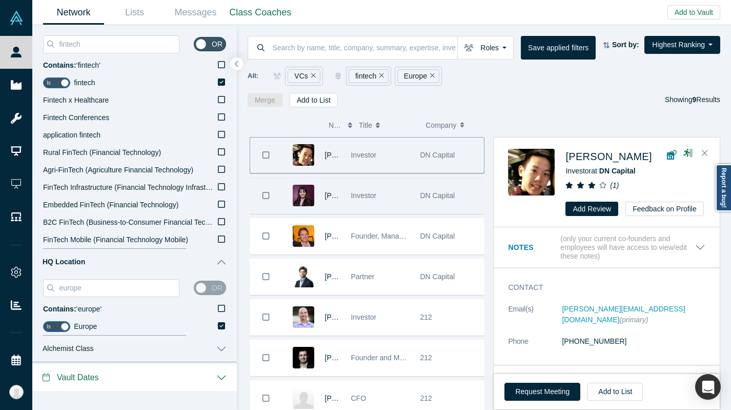
click at [382, 206] on div "Investor" at bounding box center [380, 195] width 58 height 35
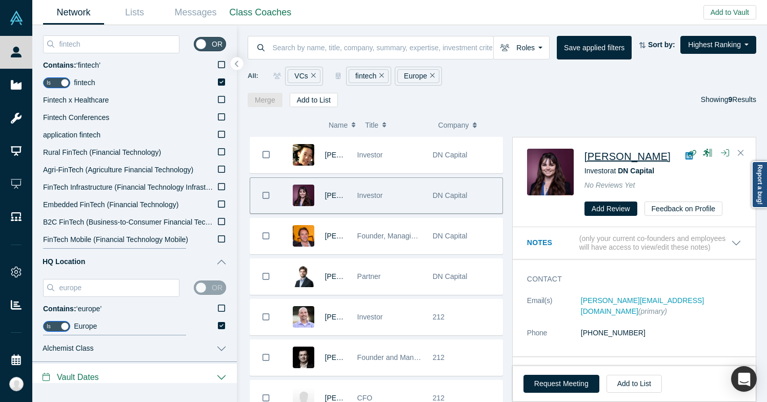
click at [638, 157] on span "[PERSON_NAME]" at bounding box center [628, 156] width 86 height 11
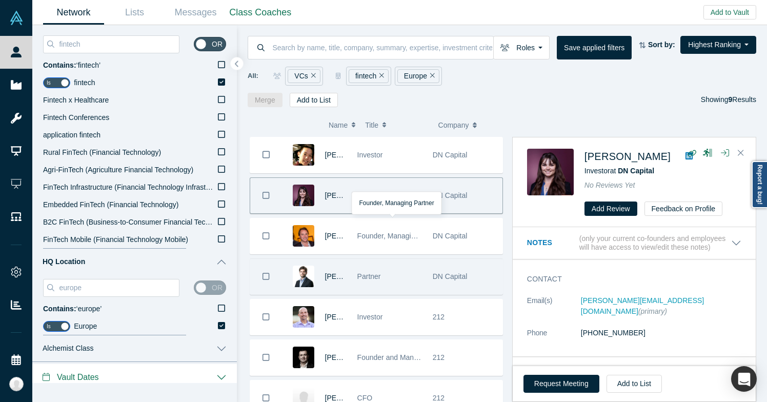
click at [401, 278] on div "Partner" at bounding box center [389, 276] width 65 height 35
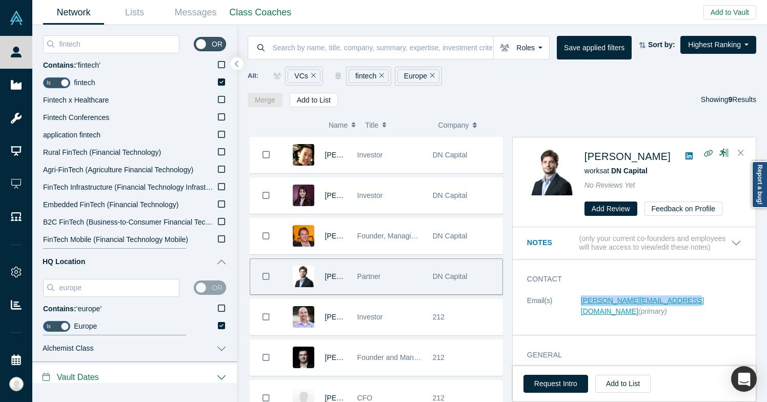
copy link "[PERSON_NAME][EMAIL_ADDRESS][DOMAIN_NAME]"
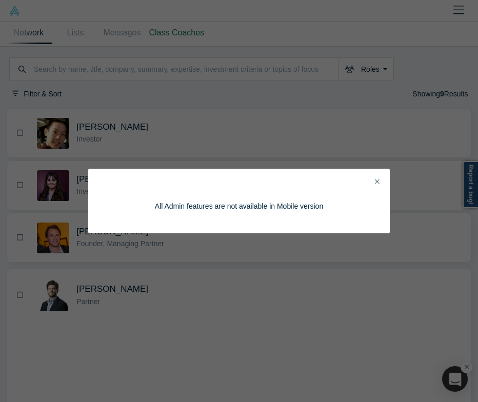
click at [378, 180] on icon "Close" at bounding box center [377, 181] width 5 height 7
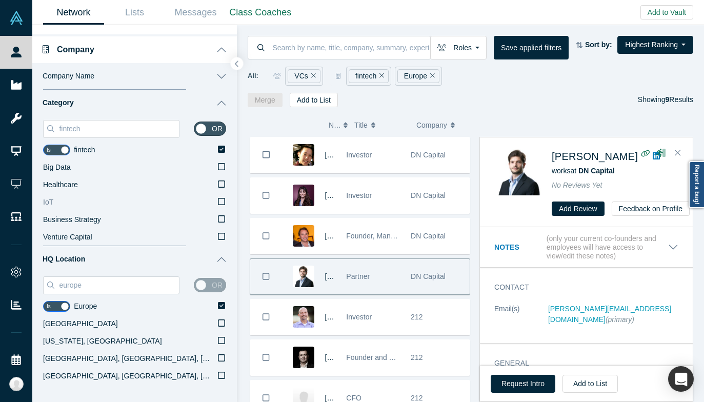
scroll to position [228, 0]
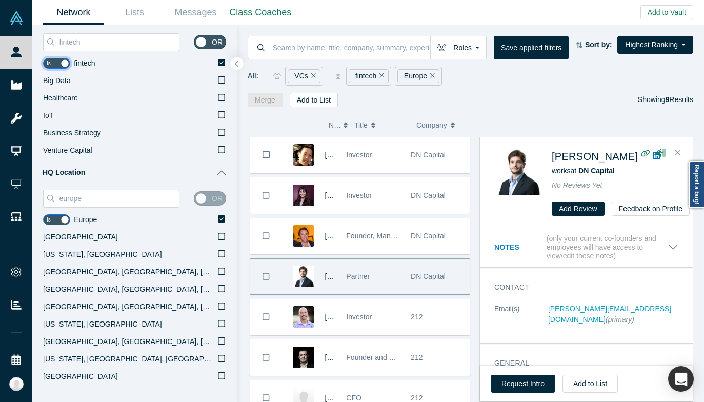
click at [50, 68] on input "checkbox" at bounding box center [56, 63] width 27 height 11
checkbox input "false"
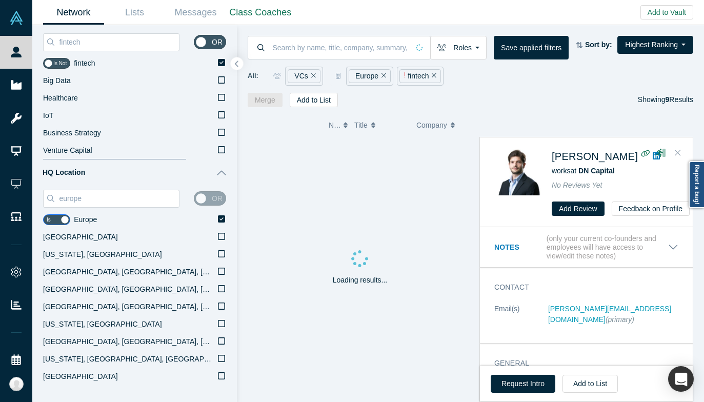
click at [674, 155] on button "Close" at bounding box center [677, 153] width 15 height 16
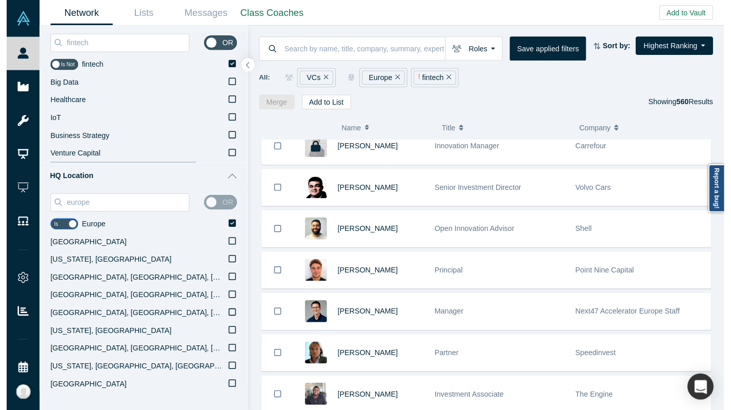
scroll to position [177, 0]
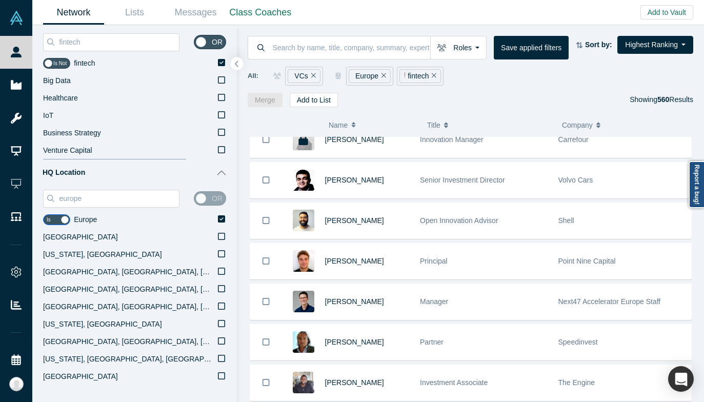
click at [488, 262] on div "Principal" at bounding box center [484, 261] width 128 height 35
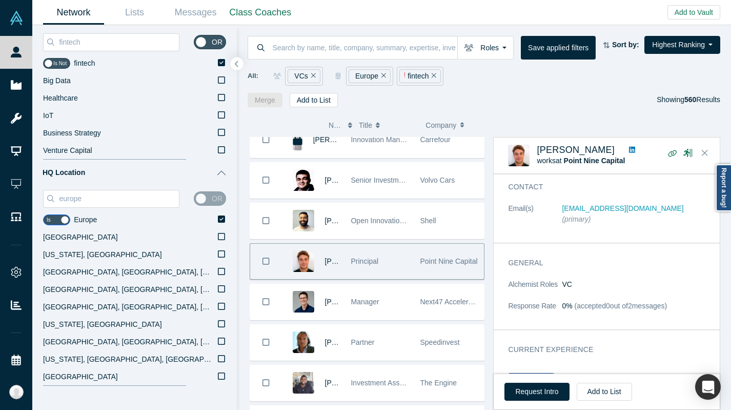
scroll to position [55, 0]
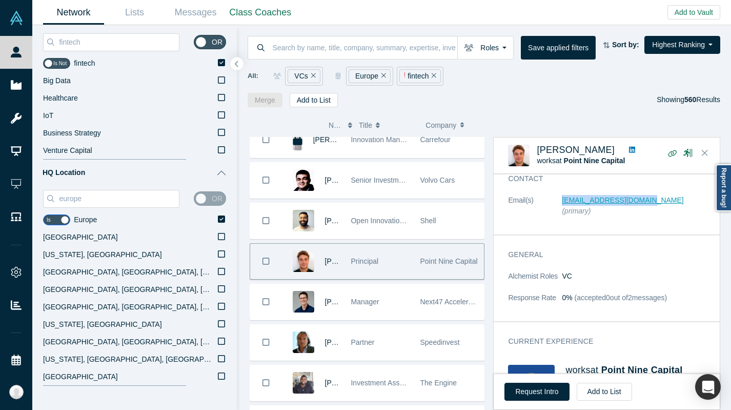
copy link "[EMAIL_ADDRESS][DOMAIN_NAME]"
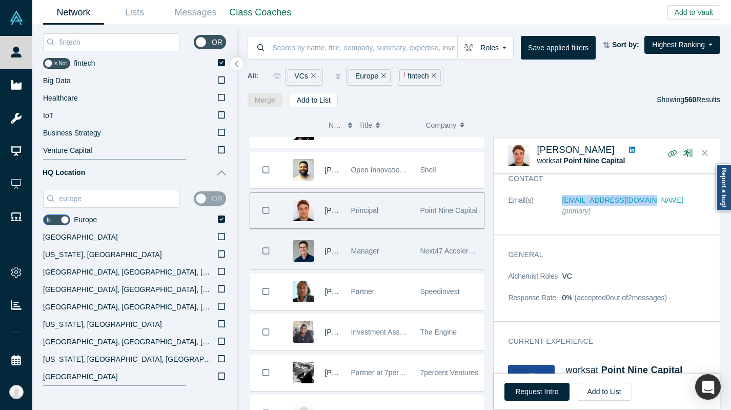
scroll to position [234, 0]
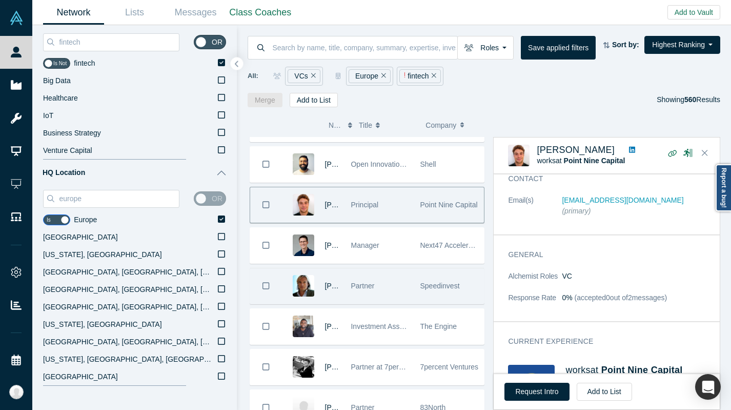
click at [393, 293] on div "Partner" at bounding box center [380, 285] width 58 height 35
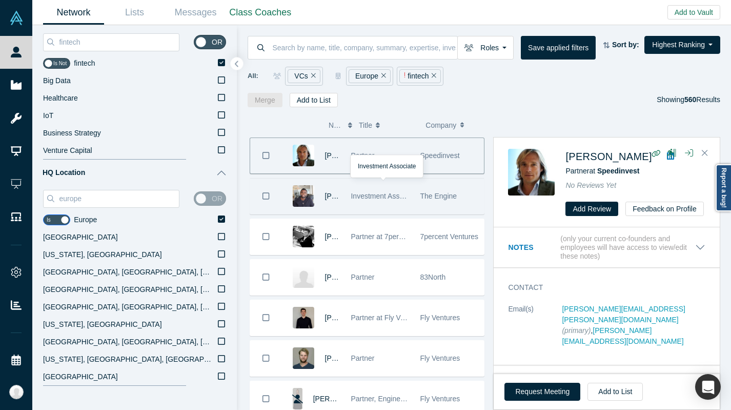
scroll to position [379, 0]
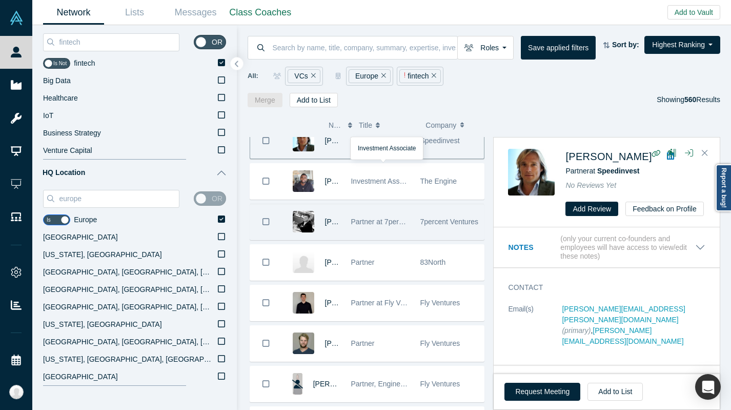
click at [388, 232] on div "Partner at 7percent Ventures" at bounding box center [380, 221] width 58 height 35
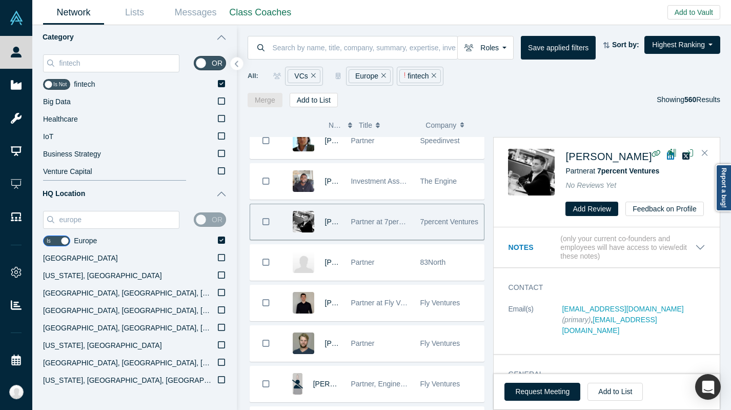
scroll to position [228, 0]
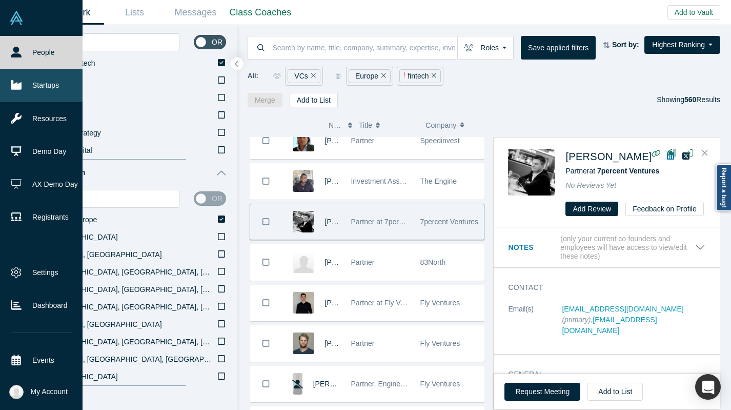
click at [11, 81] on icon at bounding box center [16, 85] width 11 height 9
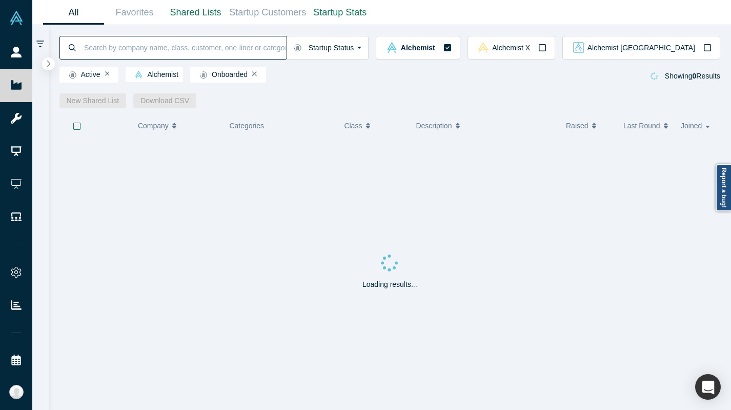
click at [254, 48] on input at bounding box center [185, 47] width 204 height 24
type input "universal fuel"
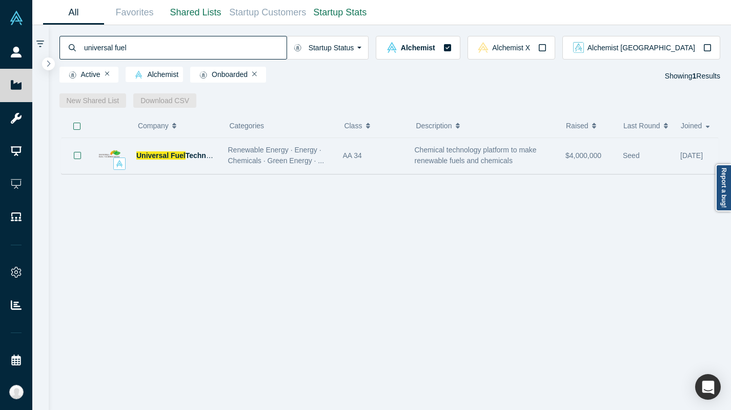
click at [226, 163] on div "Renewable Energy · Energy · Chemicals · Green Energy · ..." at bounding box center [280, 155] width 115 height 32
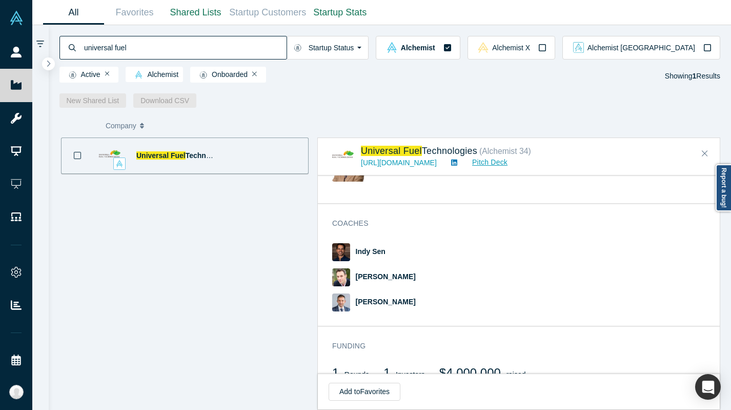
scroll to position [479, 0]
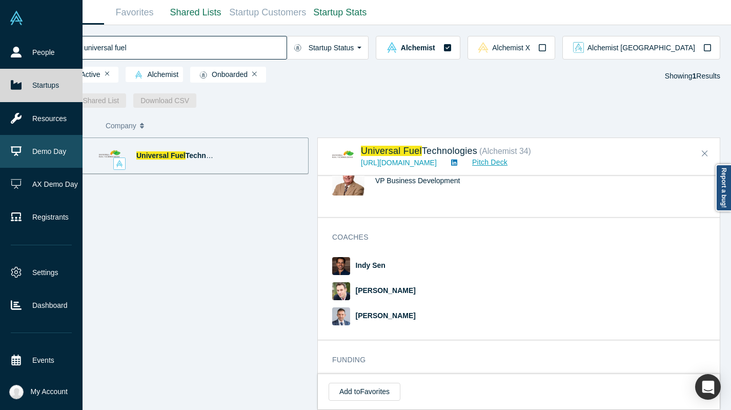
click at [3, 141] on link "Demo Day" at bounding box center [41, 151] width 83 height 33
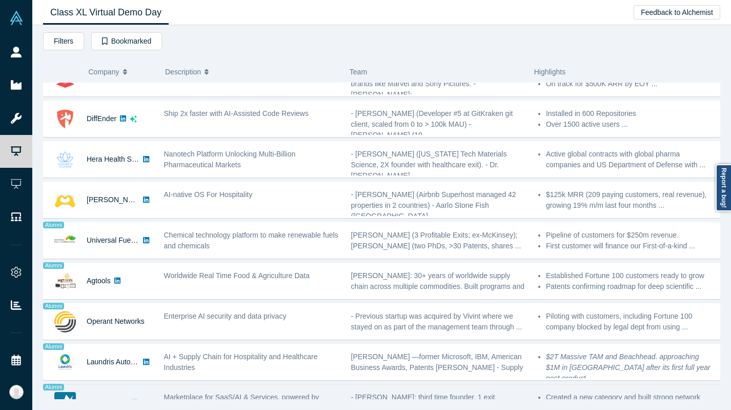
scroll to position [464, 0]
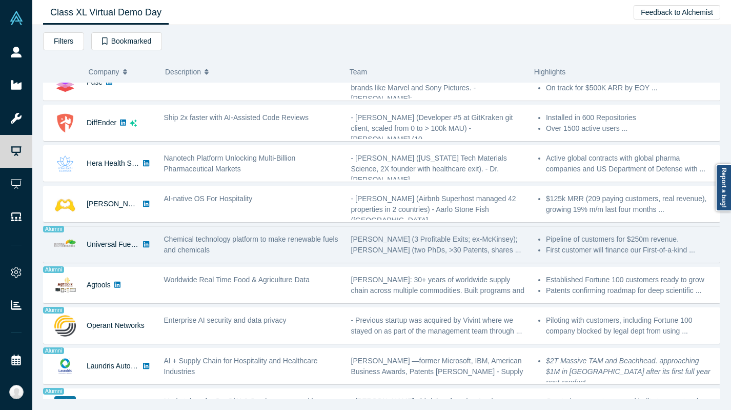
click at [212, 239] on span "Chemical technology platform to make renewable fuels and chemicals" at bounding box center [251, 244] width 174 height 19
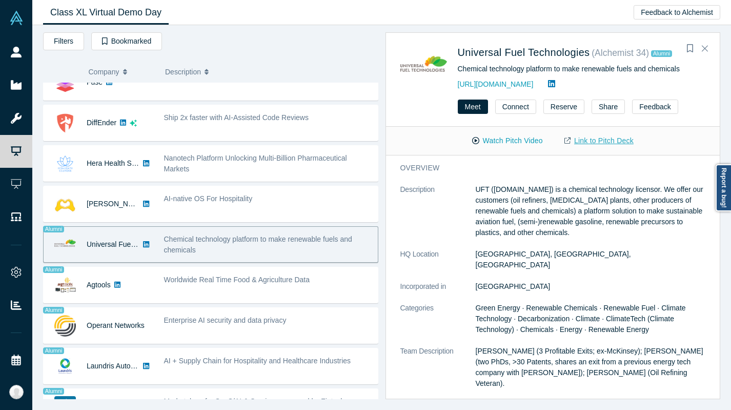
click at [583, 139] on link "Link to Pitch Deck" at bounding box center [599, 141] width 91 height 18
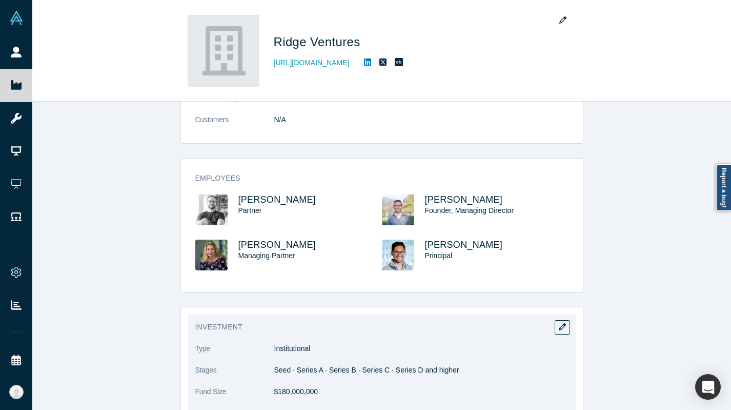
scroll to position [212, 0]
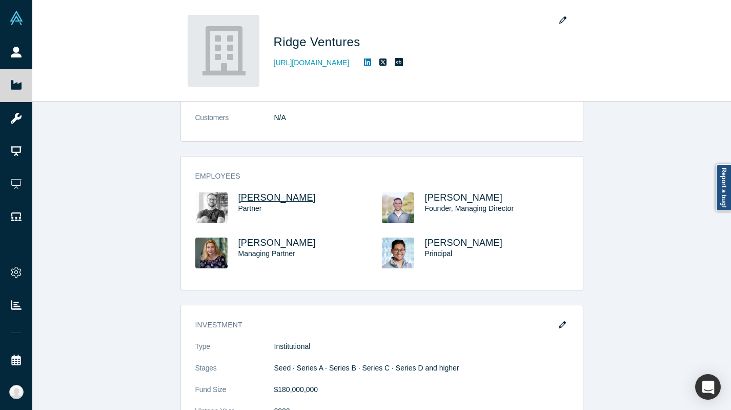
click at [272, 197] on span "[PERSON_NAME]" at bounding box center [277, 197] width 78 height 10
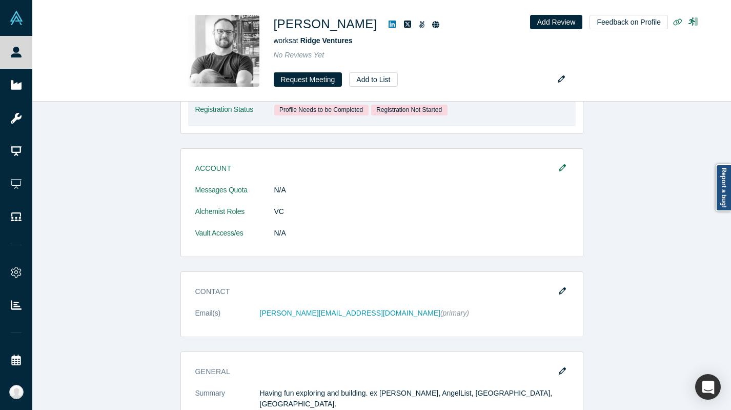
scroll to position [213, 0]
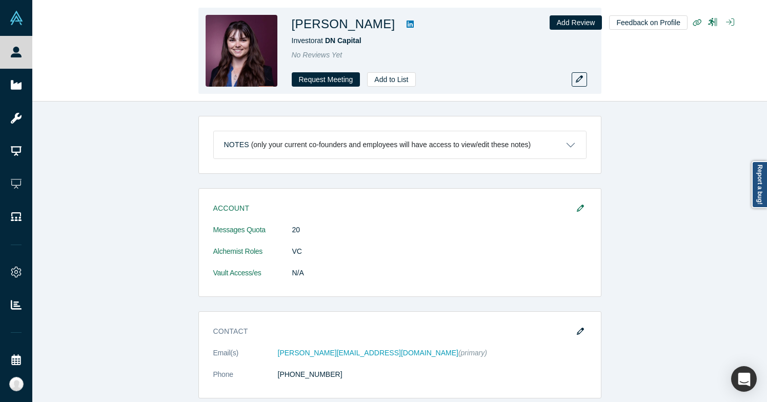
click at [408, 24] on icon at bounding box center [410, 24] width 7 height 8
